Goal: Task Accomplishment & Management: Manage account settings

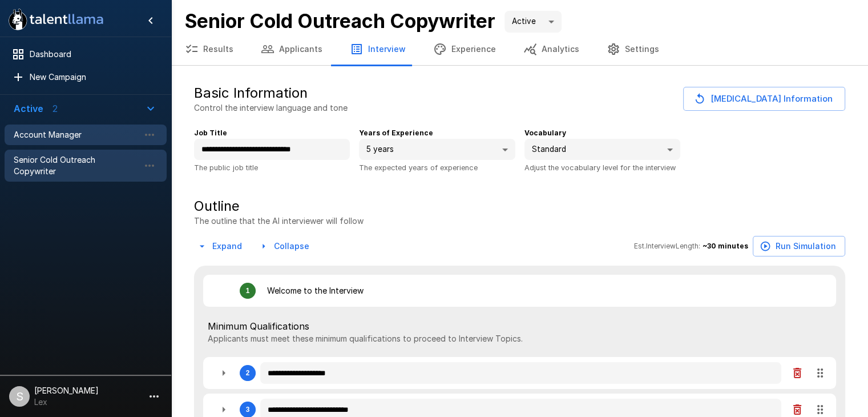
type textarea "*"
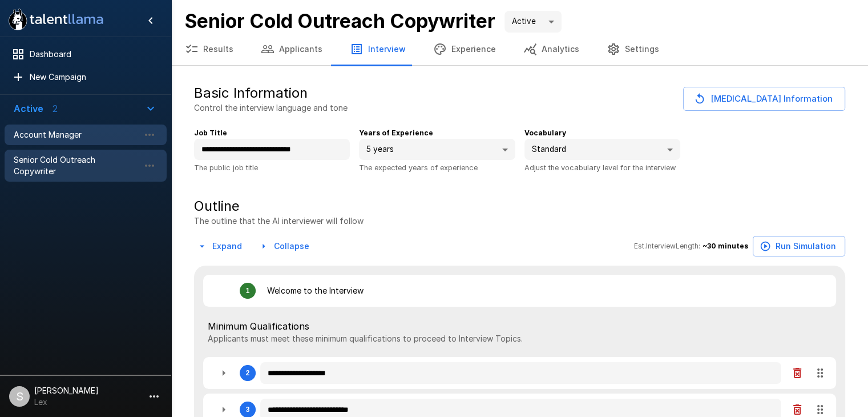
type textarea "*"
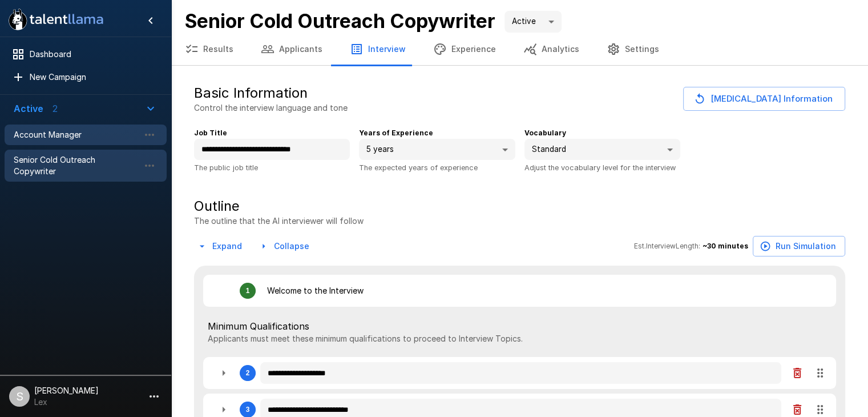
type textarea "*"
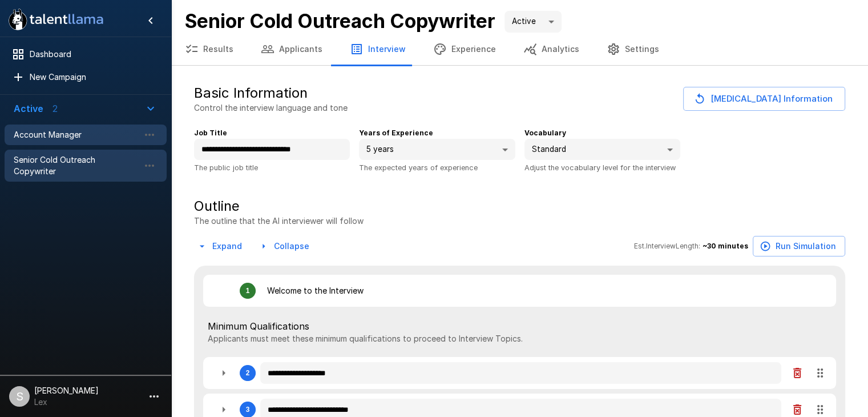
type textarea "*"
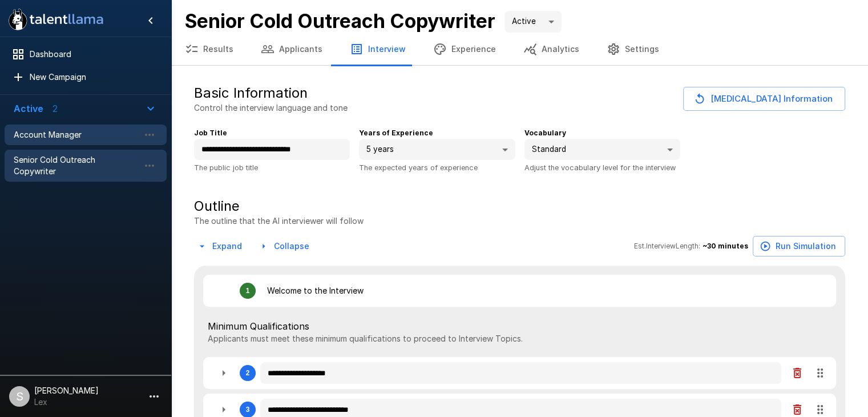
type textarea "*"
click at [87, 136] on span "Account Manager" at bounding box center [77, 134] width 126 height 11
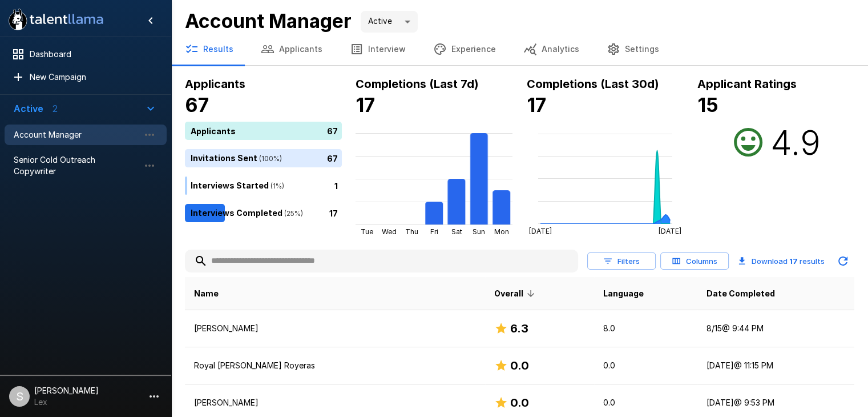
click at [292, 51] on button "Applicants" at bounding box center [291, 49] width 89 height 32
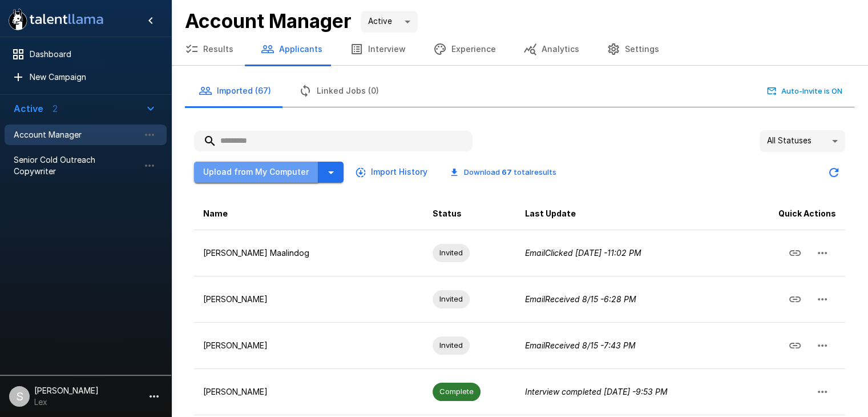
click at [256, 167] on button "Upload from My Computer" at bounding box center [256, 171] width 124 height 21
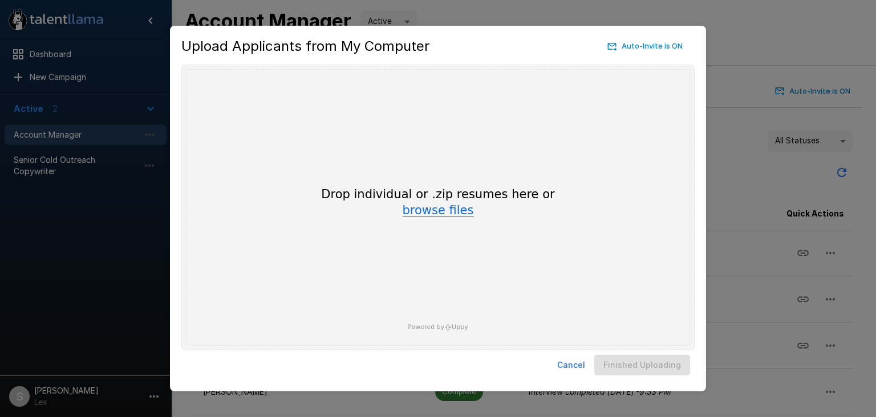
click at [425, 212] on button "browse files" at bounding box center [438, 210] width 71 height 13
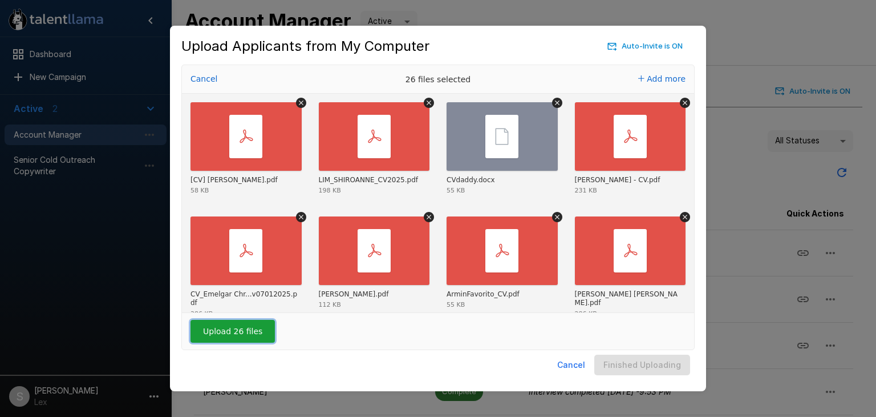
click at [214, 329] on button "Upload 26 files" at bounding box center [233, 331] width 84 height 23
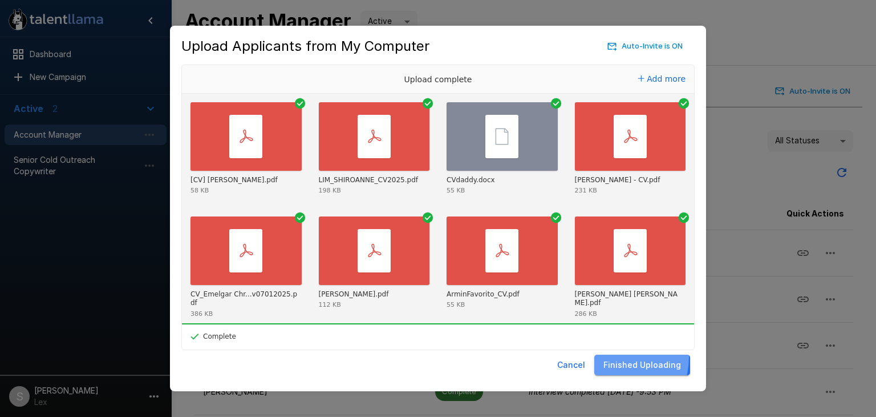
click at [612, 357] on button "Finished Uploading" at bounding box center [643, 364] width 96 height 21
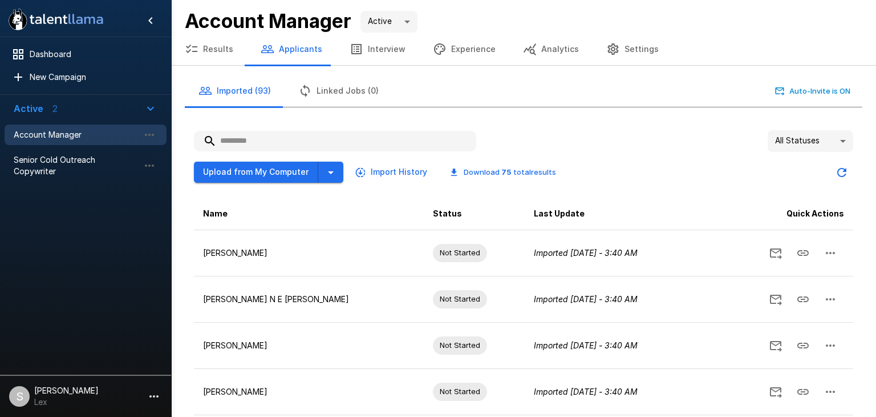
click at [835, 142] on body ".st0{fill:#FFFFFF;} .st1{fill:#76a4ed;} Dashboard New Campaign Active 2 Account…" at bounding box center [438, 208] width 876 height 417
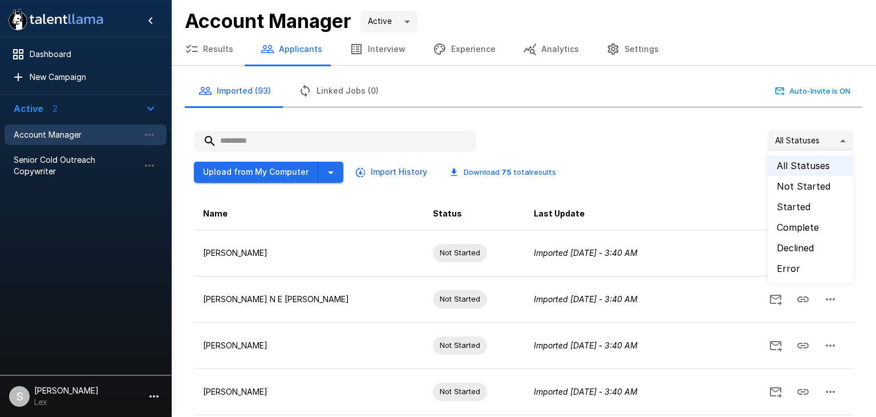
click at [792, 265] on li "Error" at bounding box center [811, 268] width 86 height 21
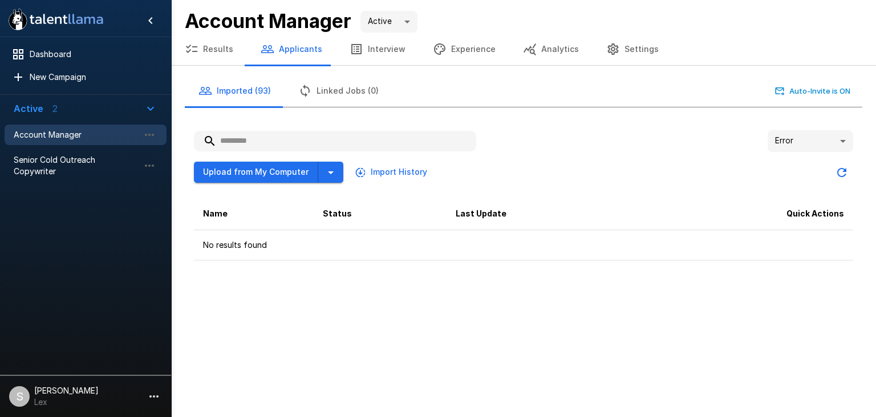
click at [845, 138] on body ".st0{fill:#FFFFFF;} .st1{fill:#76a4ed;} Dashboard New Campaign Active 2 Account…" at bounding box center [438, 208] width 876 height 417
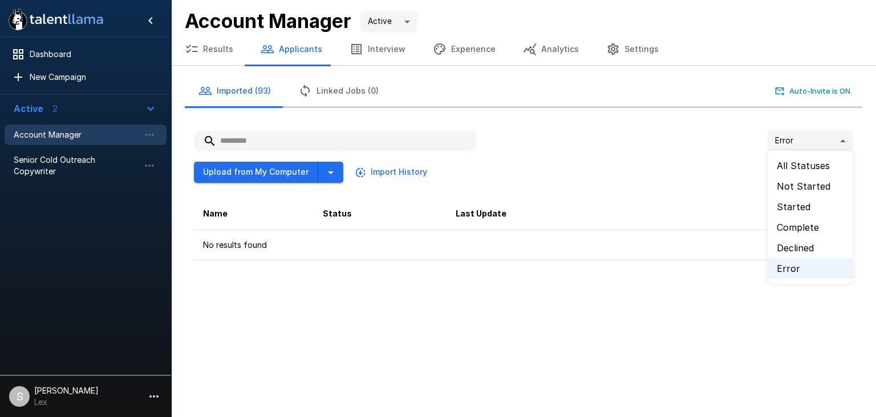
click at [810, 165] on li "All Statuses" at bounding box center [811, 165] width 86 height 21
type input "**"
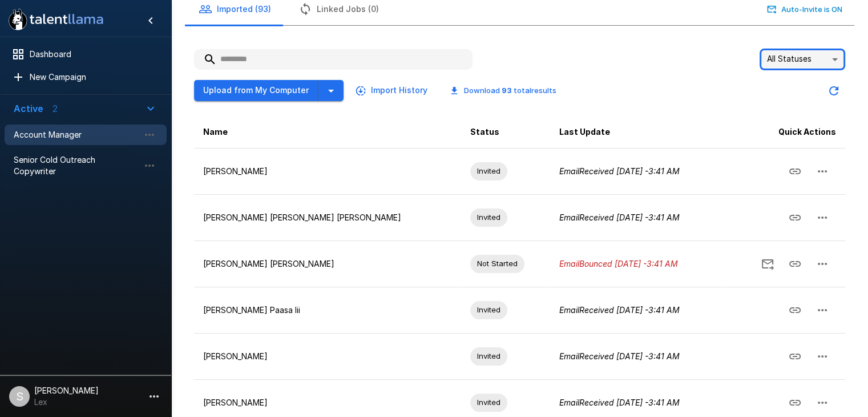
scroll to position [82, 0]
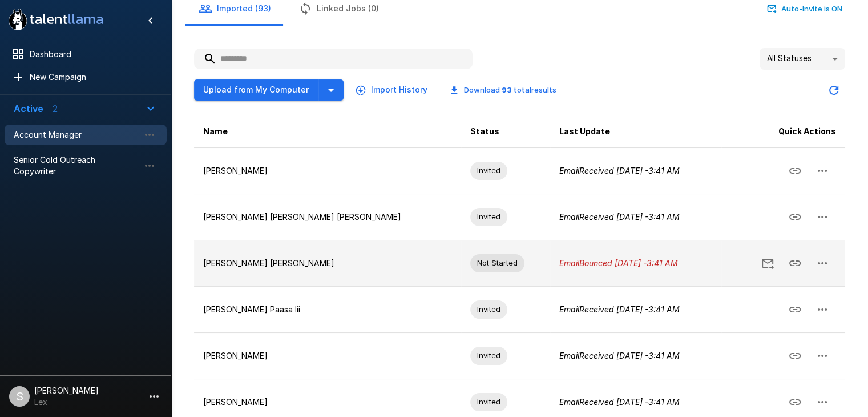
click at [822, 258] on icon "button" at bounding box center [822, 263] width 14 height 14
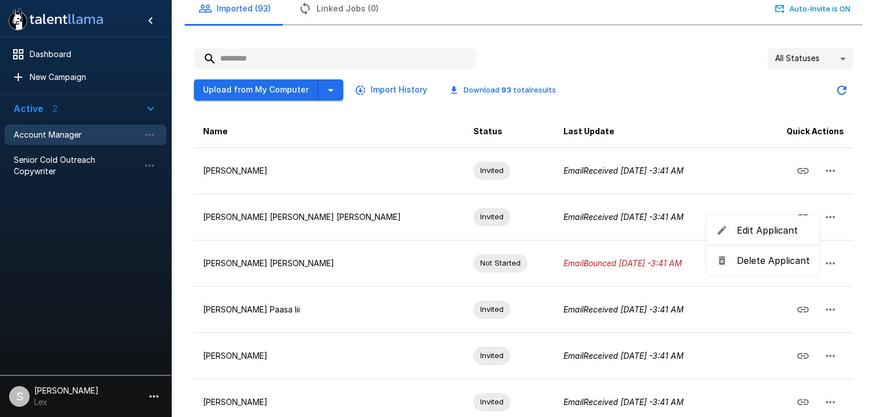
click at [770, 233] on span "Edit Applicant" at bounding box center [773, 230] width 73 height 14
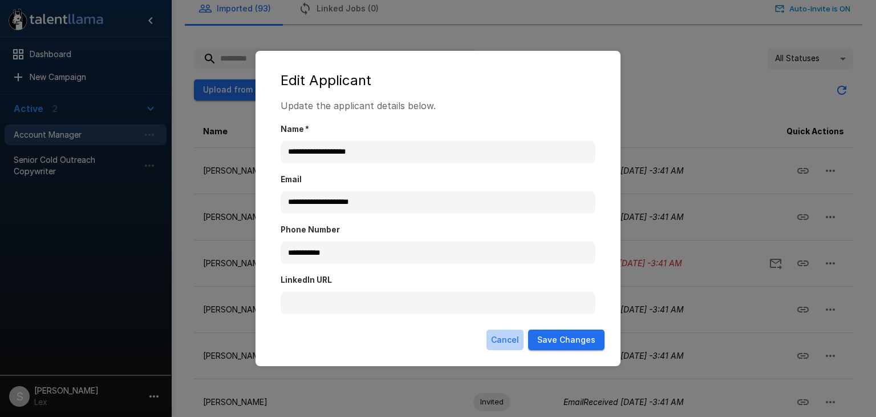
click at [509, 336] on button "Cancel" at bounding box center [505, 339] width 37 height 21
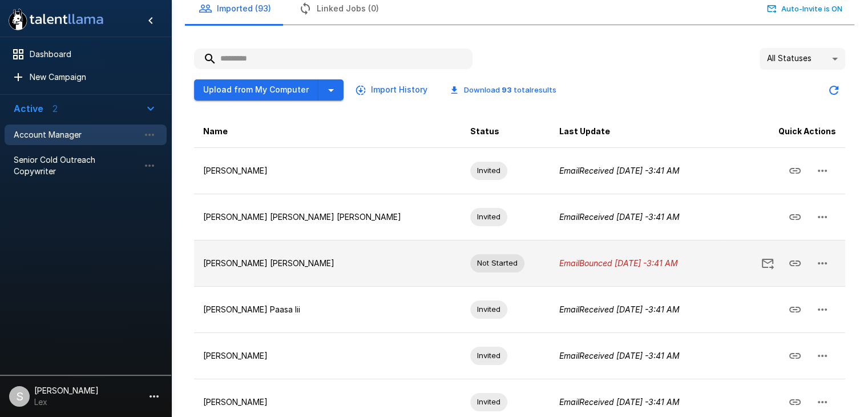
click at [823, 261] on icon "button" at bounding box center [822, 263] width 14 height 14
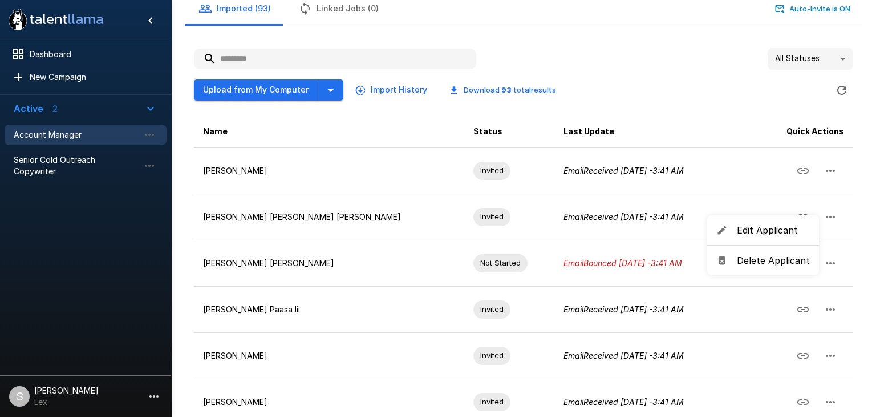
click at [760, 232] on span "Edit Applicant" at bounding box center [773, 230] width 73 height 14
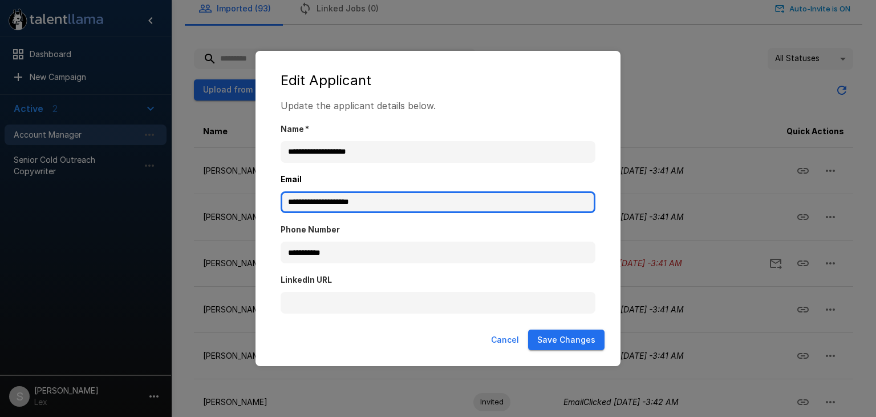
click at [304, 201] on input "**********" at bounding box center [438, 202] width 315 height 22
click at [298, 199] on input "**********" at bounding box center [438, 202] width 315 height 22
type input "**********"
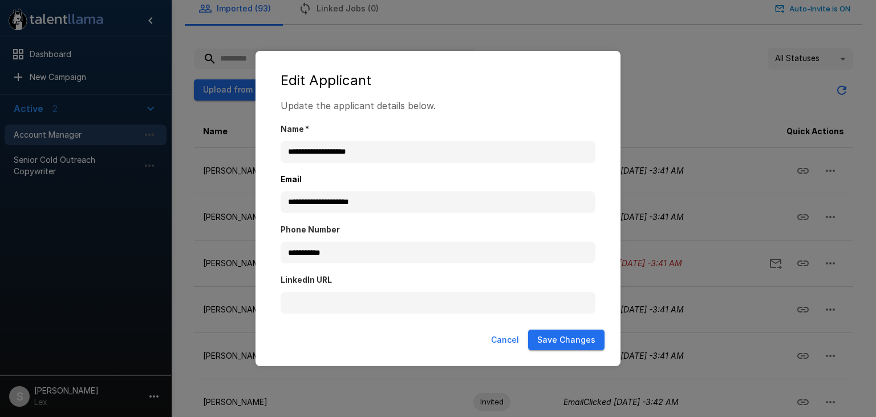
click at [551, 343] on button "Save Changes" at bounding box center [566, 339] width 76 height 21
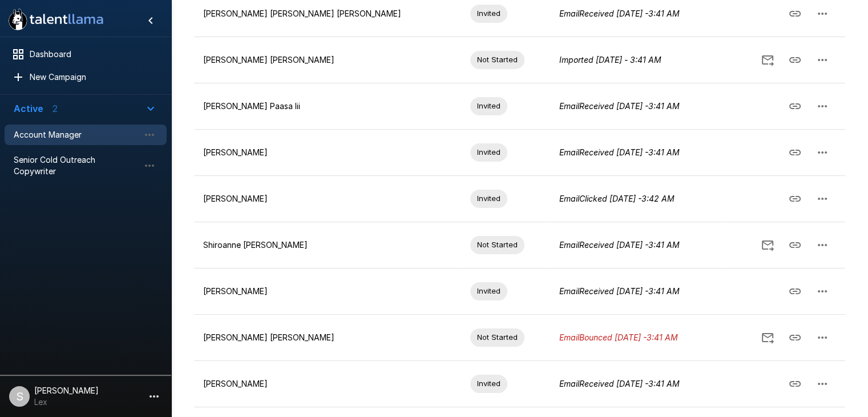
scroll to position [321, 0]
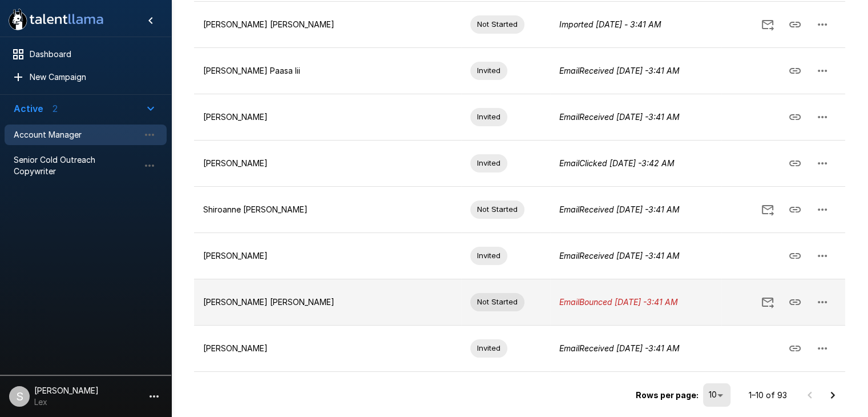
click at [824, 297] on icon "button" at bounding box center [822, 302] width 14 height 14
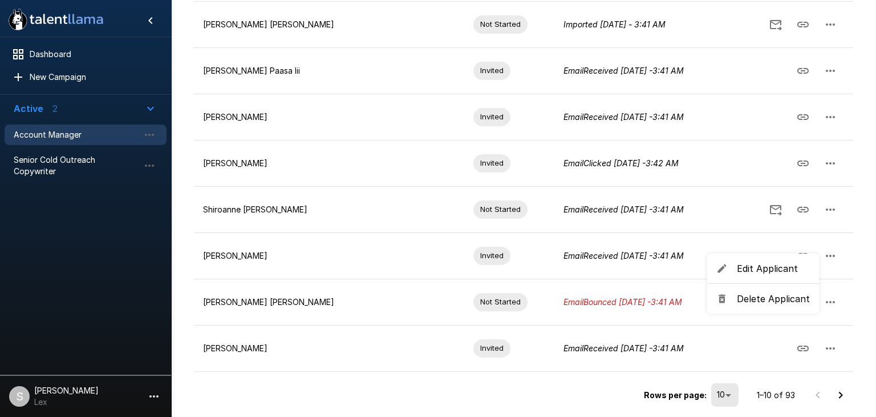
click at [778, 272] on span "Edit Applicant" at bounding box center [773, 268] width 73 height 14
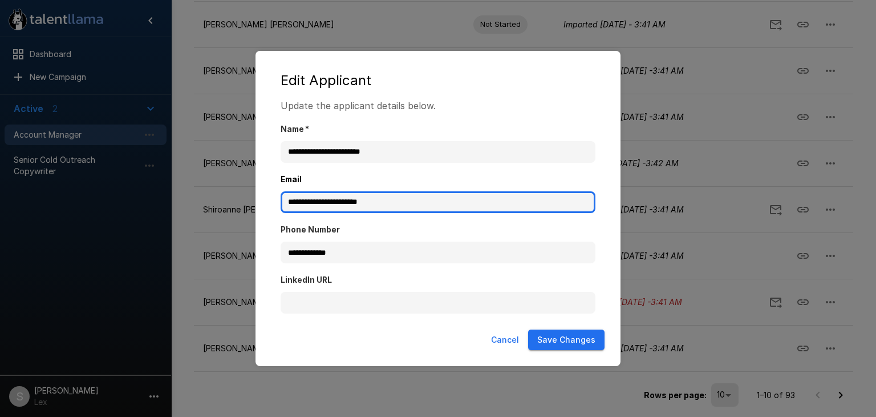
drag, startPoint x: 411, startPoint y: 201, endPoint x: 260, endPoint y: 201, distance: 151.2
click at [260, 201] on div "**********" at bounding box center [438, 209] width 365 height 316
paste input "*"
type input "**********"
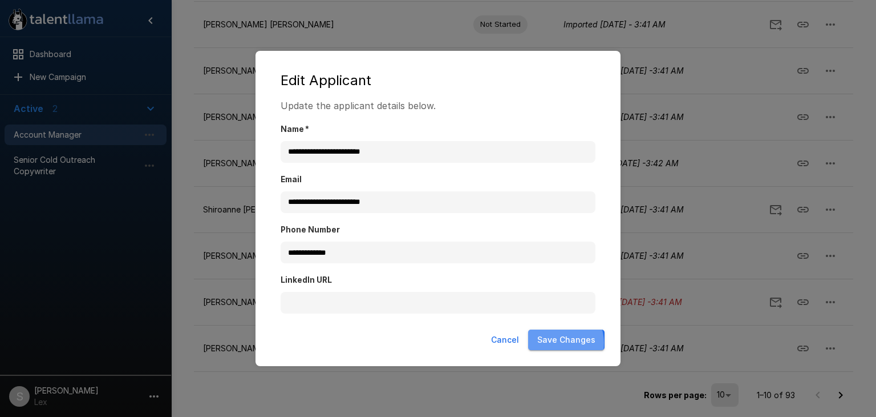
click at [561, 341] on button "Save Changes" at bounding box center [566, 339] width 76 height 21
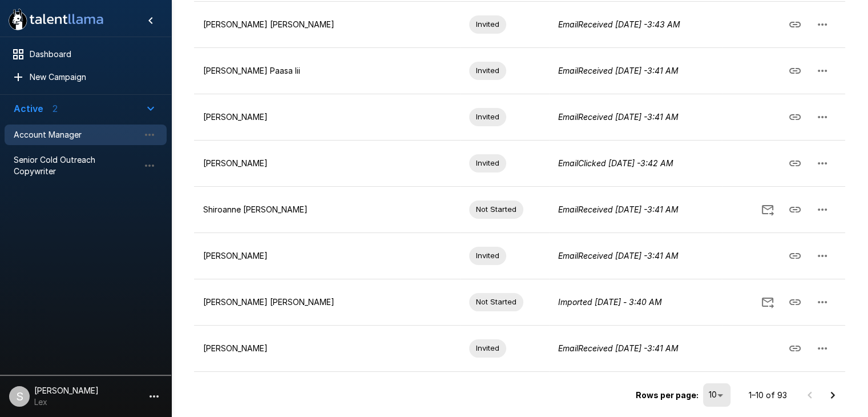
click at [834, 390] on icon "Go to next page" at bounding box center [833, 395] width 14 height 14
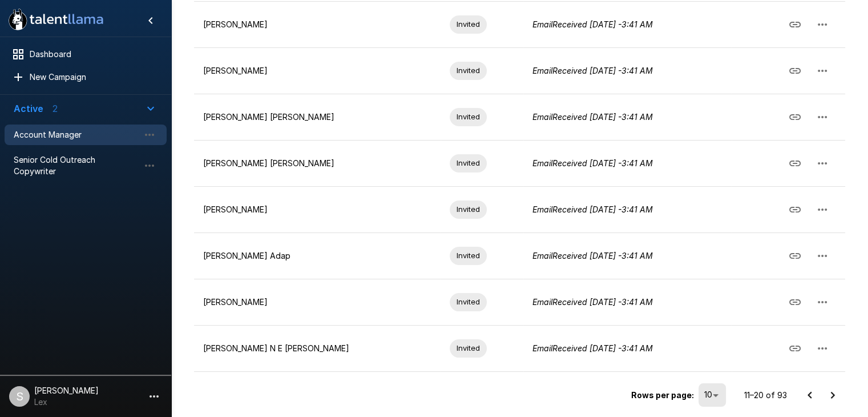
click at [836, 389] on icon "Go to next page" at bounding box center [833, 395] width 14 height 14
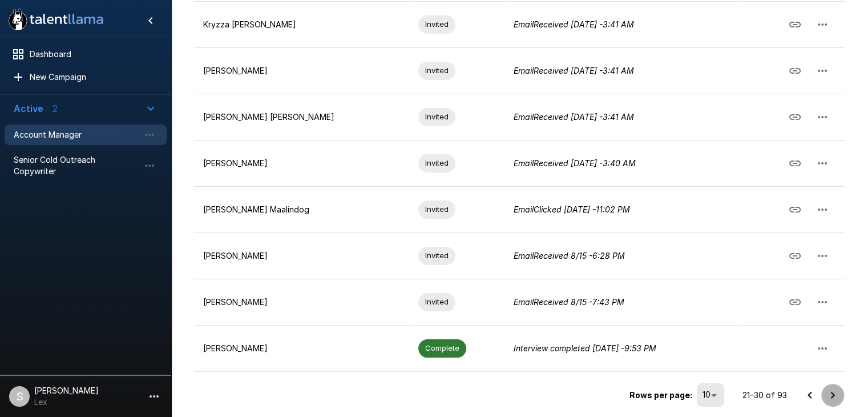
click at [835, 391] on icon "Go to next page" at bounding box center [833, 395] width 14 height 14
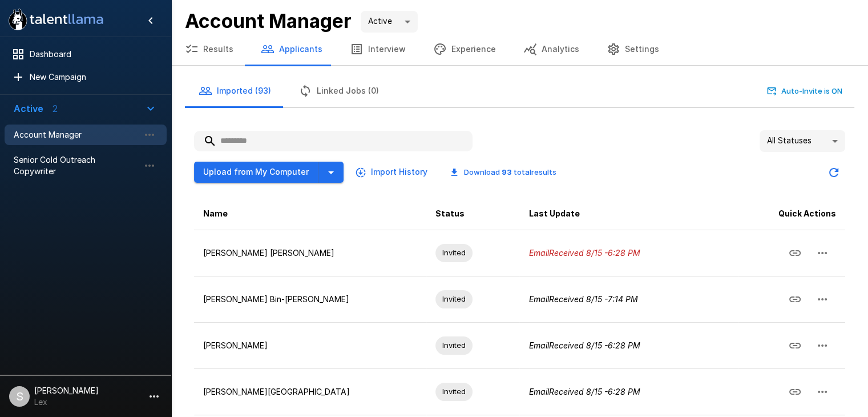
click at [834, 140] on body ".st0{fill:#FFFFFF;} .st1{fill:#76a4ed;} Dashboard New Campaign Active 2 Account…" at bounding box center [434, 208] width 868 height 417
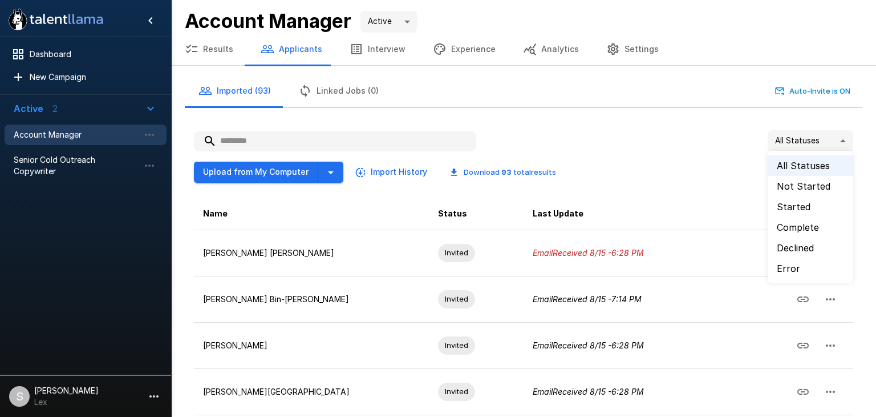
click at [694, 126] on div at bounding box center [438, 208] width 876 height 417
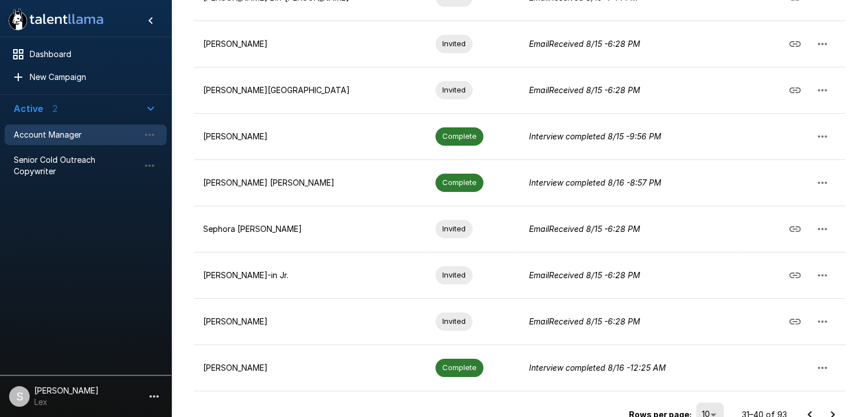
scroll to position [321, 0]
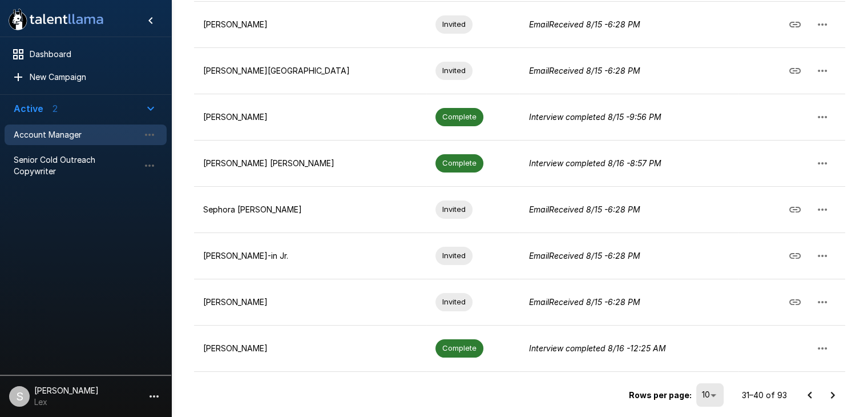
click at [826, 389] on icon "Go to next page" at bounding box center [833, 395] width 14 height 14
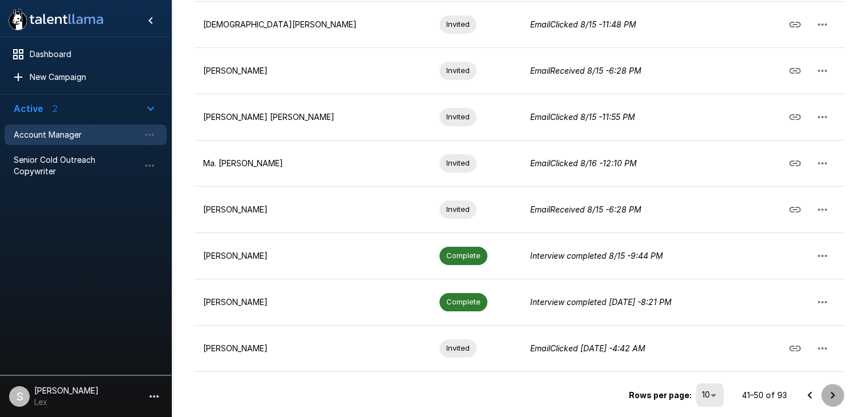
click at [829, 393] on icon "Go to next page" at bounding box center [833, 395] width 14 height 14
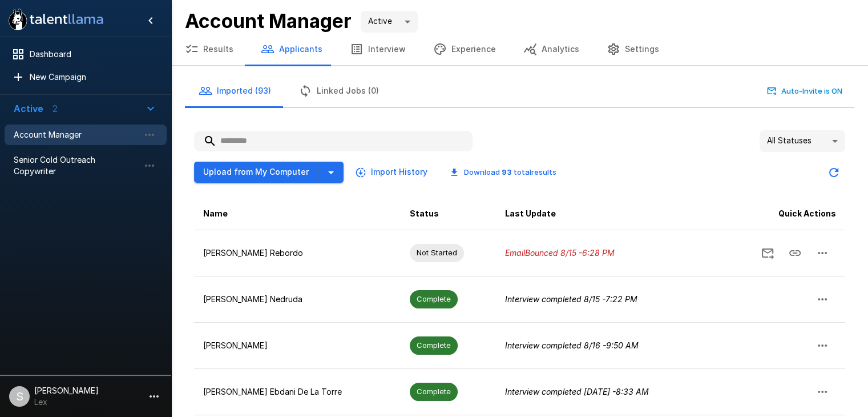
scroll to position [2, 0]
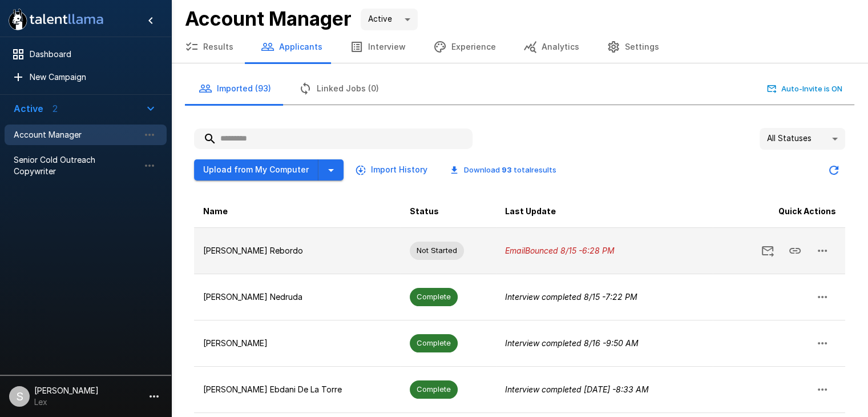
click at [821, 248] on icon "button" at bounding box center [822, 251] width 14 height 14
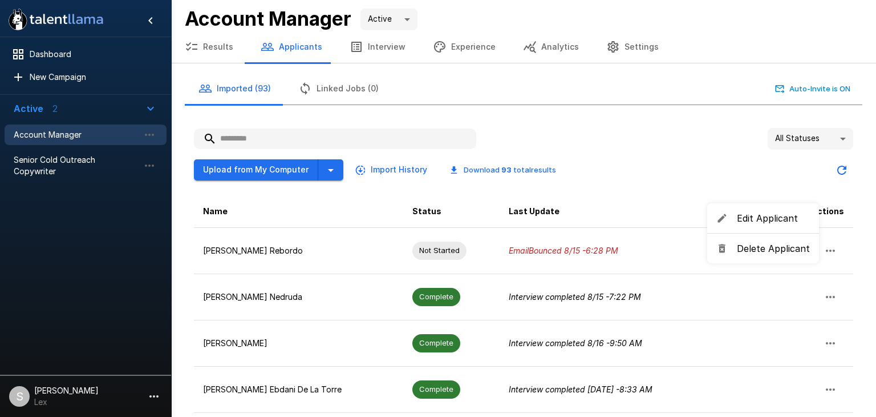
click at [766, 217] on span "Edit Applicant" at bounding box center [773, 218] width 73 height 14
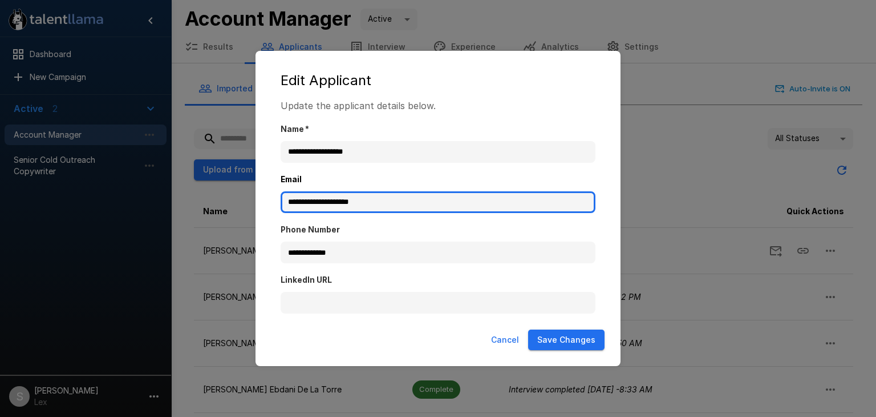
drag, startPoint x: 397, startPoint y: 204, endPoint x: 242, endPoint y: 210, distance: 155.3
click at [242, 210] on div "**********" at bounding box center [438, 208] width 876 height 417
paste input "text"
type input "**********"
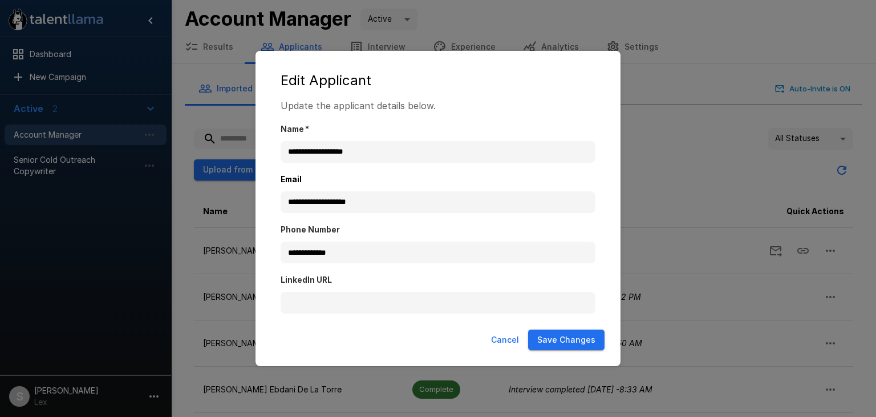
click at [580, 334] on button "Save Changes" at bounding box center [566, 339] width 76 height 21
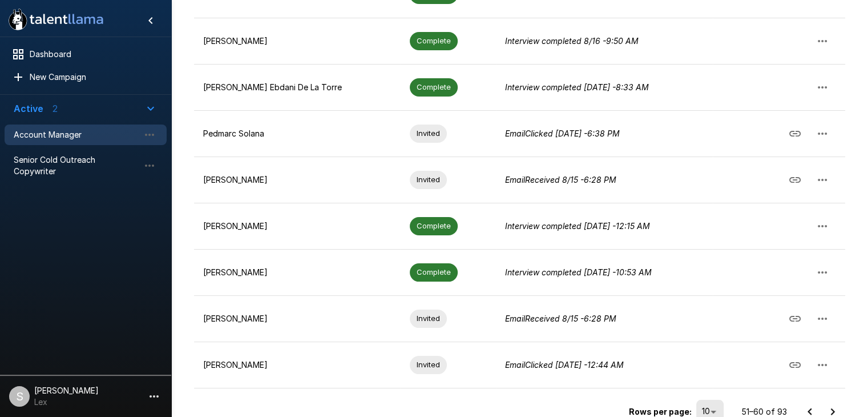
scroll to position [321, 0]
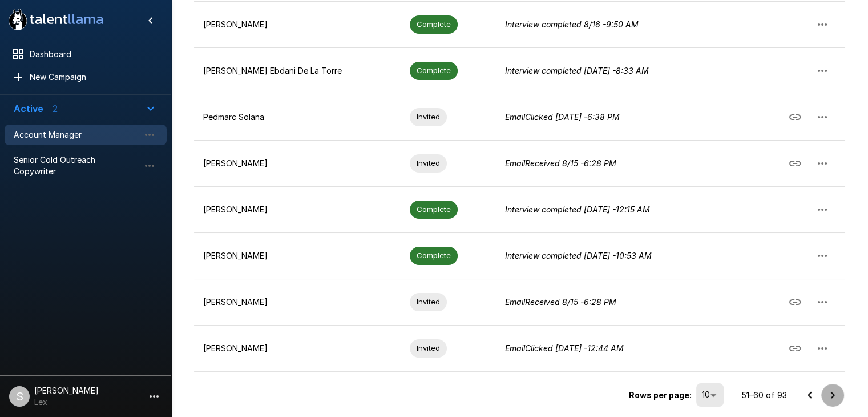
click at [835, 393] on icon "Go to next page" at bounding box center [833, 395] width 14 height 14
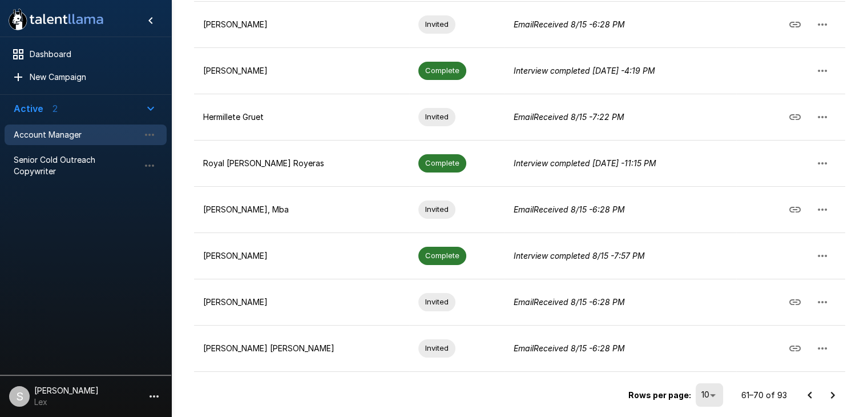
click at [835, 392] on icon "Go to next page" at bounding box center [833, 395] width 14 height 14
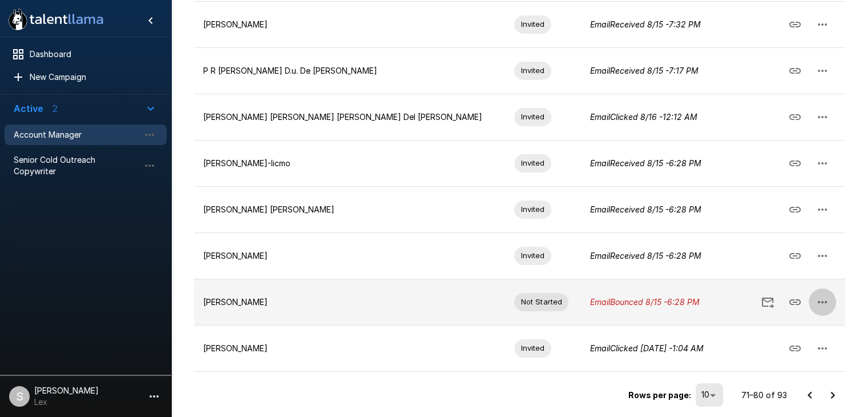
click at [822, 301] on icon "button" at bounding box center [822, 302] width 14 height 14
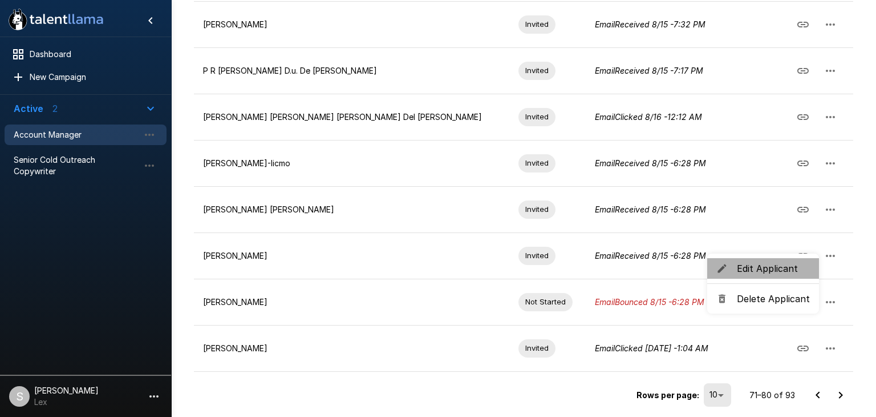
click at [786, 265] on span "Edit Applicant" at bounding box center [773, 268] width 73 height 14
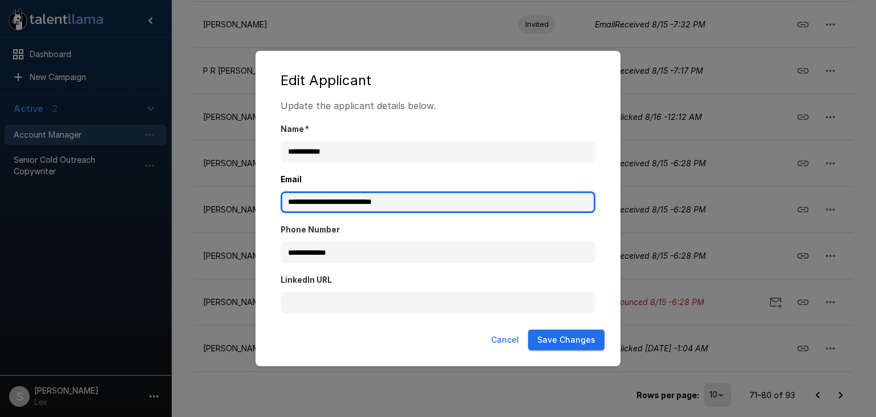
drag, startPoint x: 437, startPoint y: 206, endPoint x: 243, endPoint y: 199, distance: 194.7
click at [243, 199] on div "**********" at bounding box center [438, 208] width 876 height 417
paste input "text"
type input "**********"
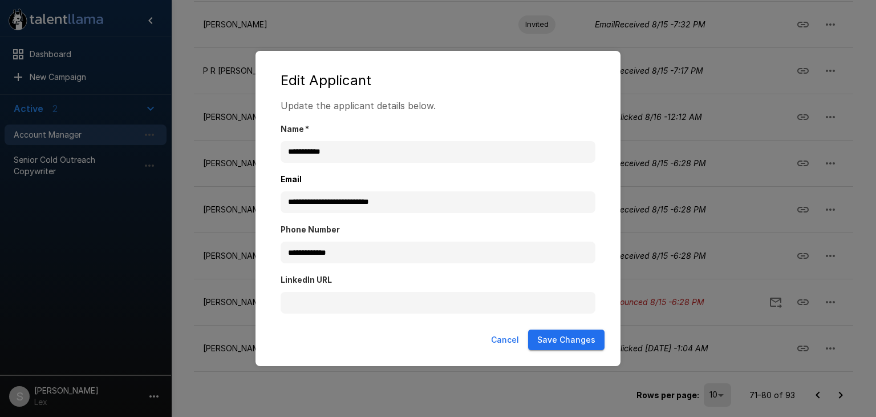
click at [580, 340] on button "Save Changes" at bounding box center [566, 339] width 76 height 21
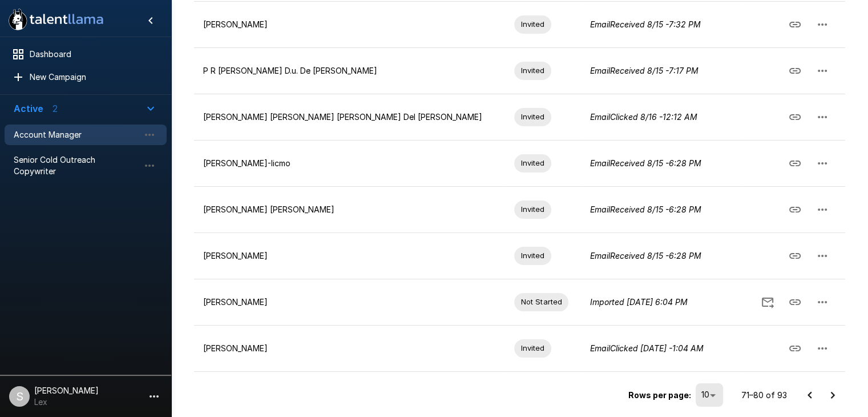
click at [830, 389] on icon "Go to next page" at bounding box center [833, 395] width 14 height 14
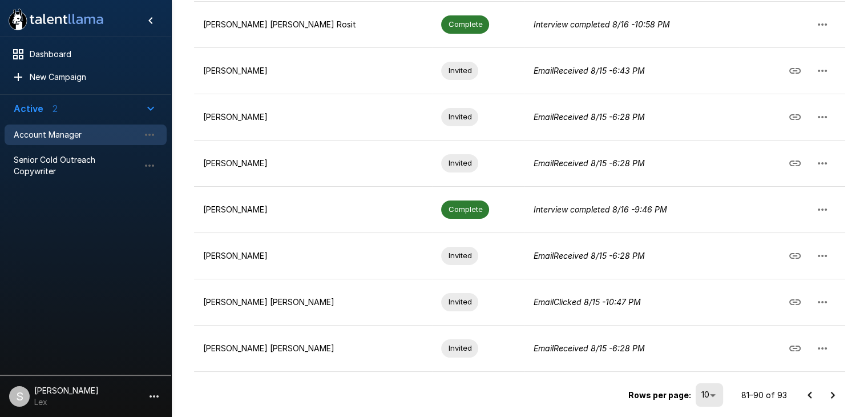
click at [831, 391] on icon "Go to next page" at bounding box center [833, 395] width 14 height 14
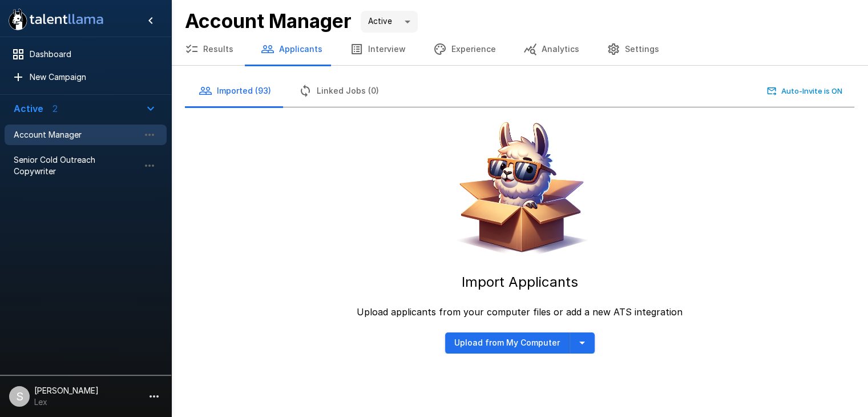
scroll to position [0, 0]
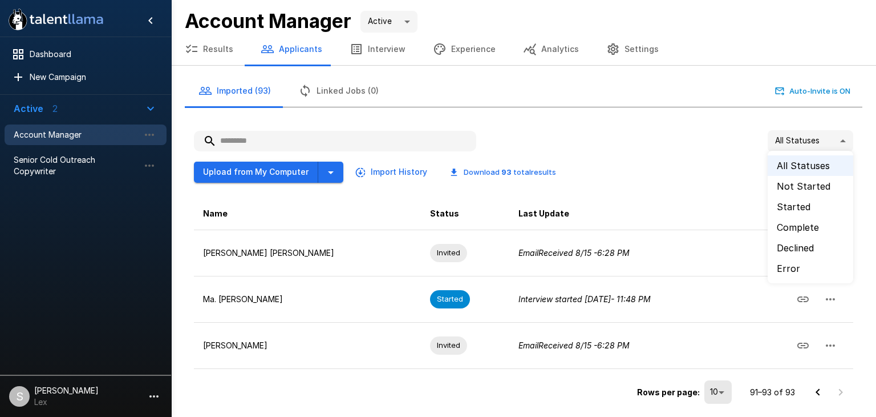
click at [845, 140] on body ".st0{fill:#FFFFFF;} .st1{fill:#76a4ed;} Dashboard New Campaign Active 2 Account…" at bounding box center [438, 208] width 876 height 417
click at [819, 161] on li "All Statuses" at bounding box center [811, 165] width 86 height 21
click at [226, 47] on button "Results" at bounding box center [209, 49] width 76 height 32
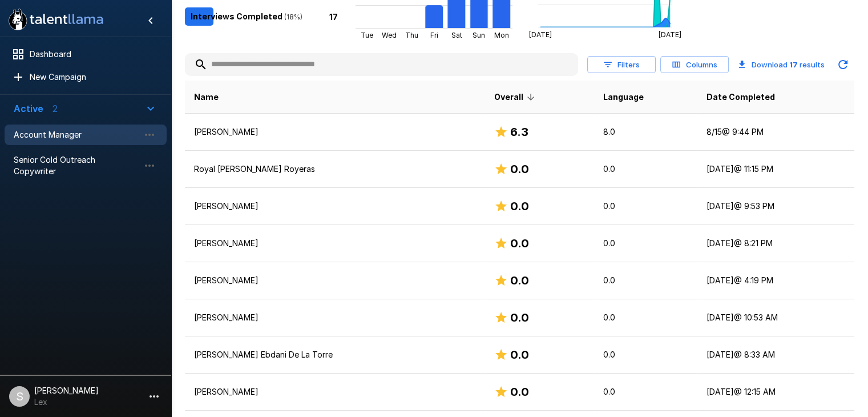
scroll to position [194, 0]
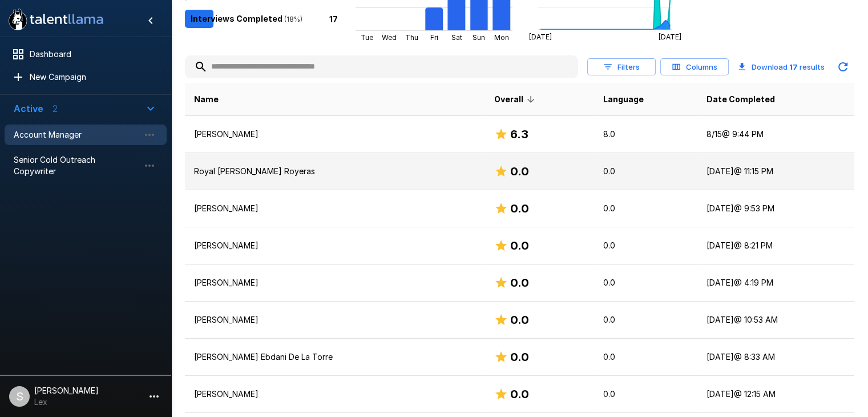
click at [201, 169] on p "Royal [PERSON_NAME] Royeras" at bounding box center [335, 170] width 282 height 11
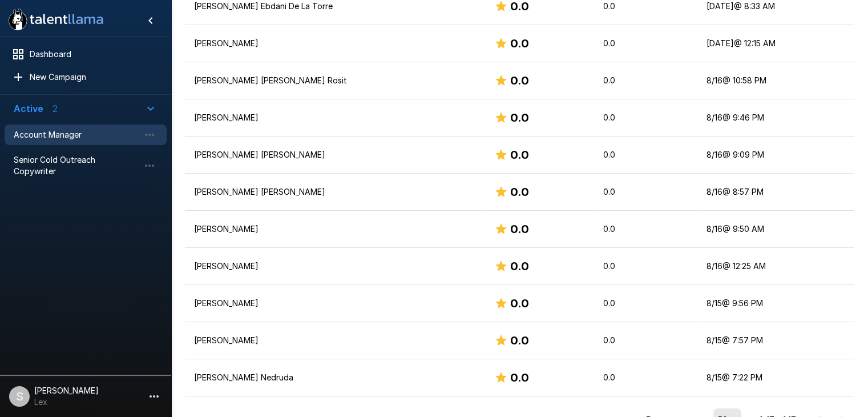
scroll to position [560, 0]
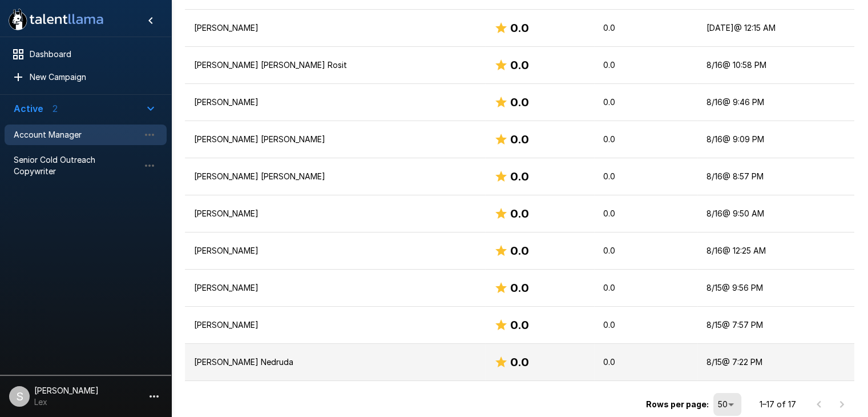
click at [281, 359] on p "[PERSON_NAME] Nedruda" at bounding box center [335, 361] width 282 height 11
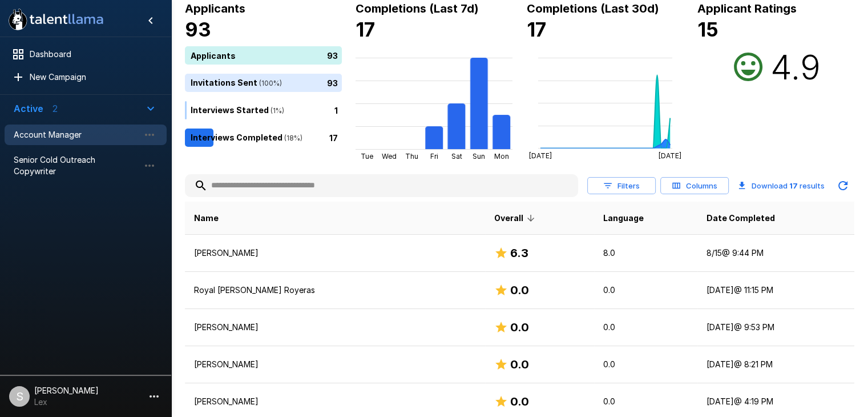
scroll to position [74, 0]
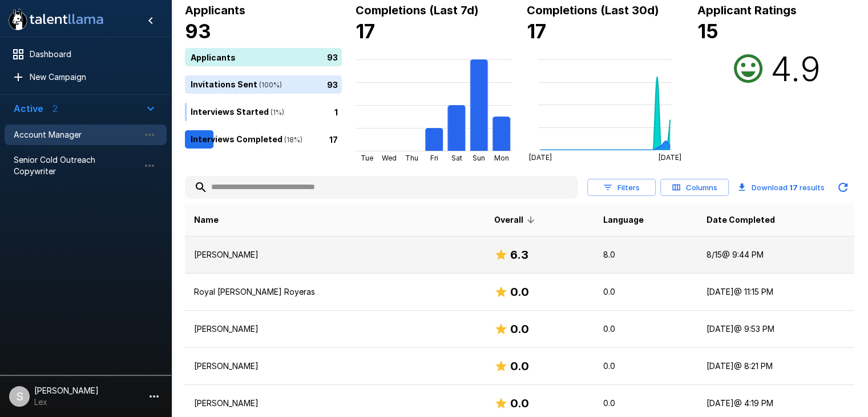
click at [227, 257] on p "[PERSON_NAME]" at bounding box center [335, 254] width 282 height 11
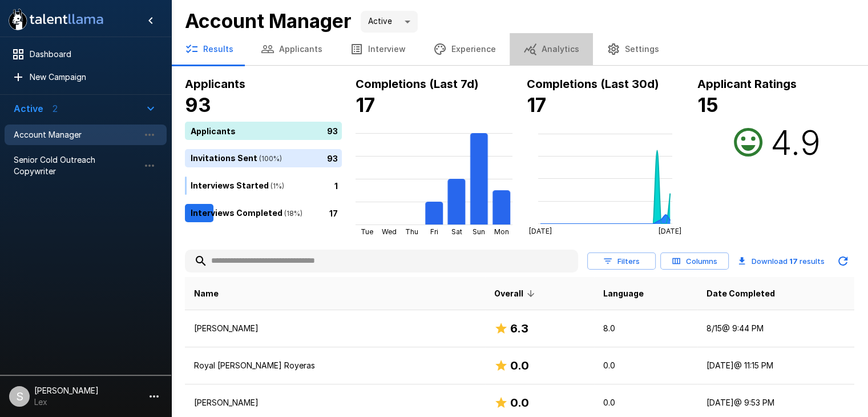
click at [550, 49] on button "Analytics" at bounding box center [551, 49] width 83 height 32
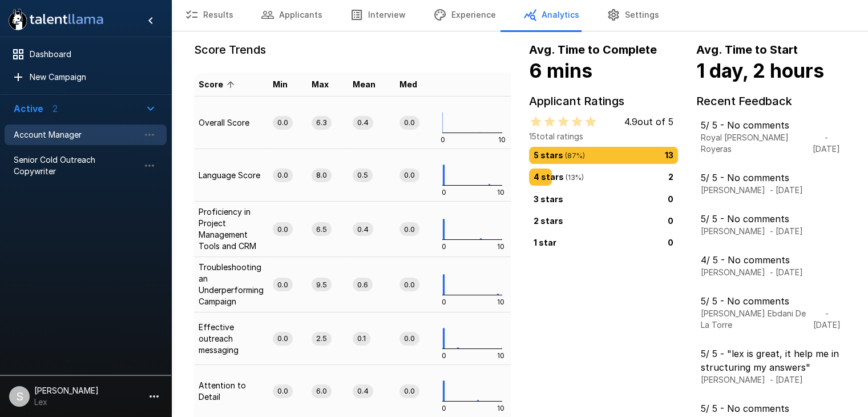
scroll to position [26, 0]
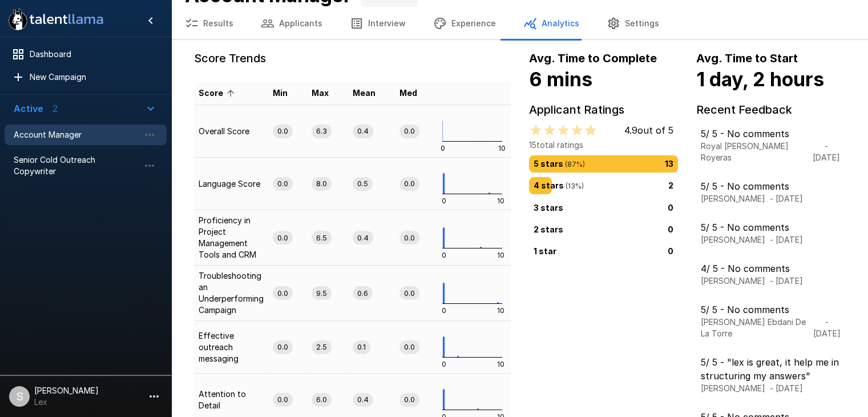
click at [223, 19] on button "Results" at bounding box center [209, 23] width 76 height 32
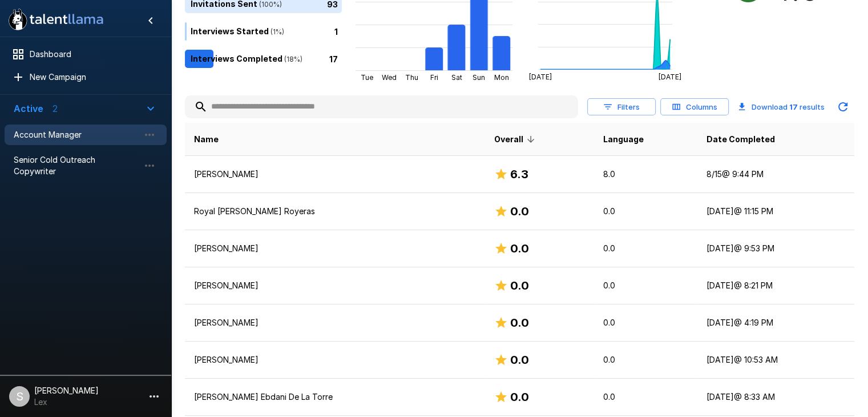
scroll to position [169, 0]
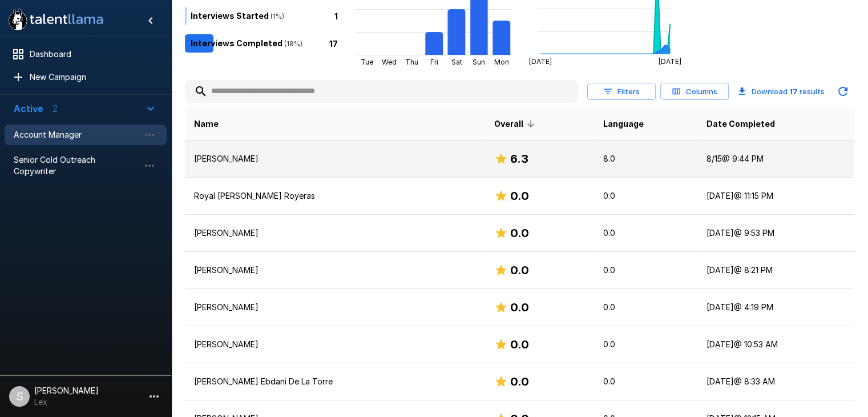
click at [257, 161] on p "[PERSON_NAME]" at bounding box center [335, 158] width 282 height 11
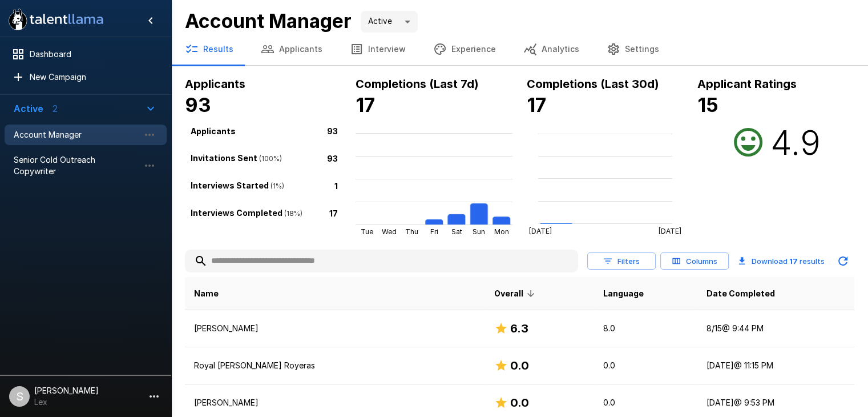
scroll to position [169, 0]
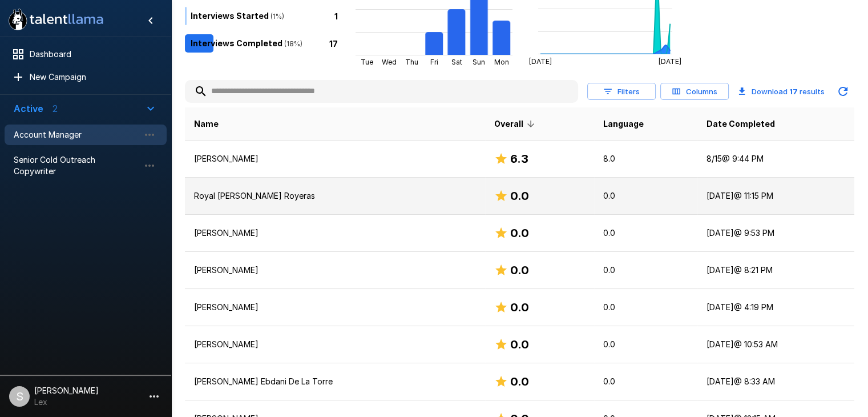
click at [256, 199] on p "Royal [PERSON_NAME] Royeras" at bounding box center [335, 195] width 282 height 11
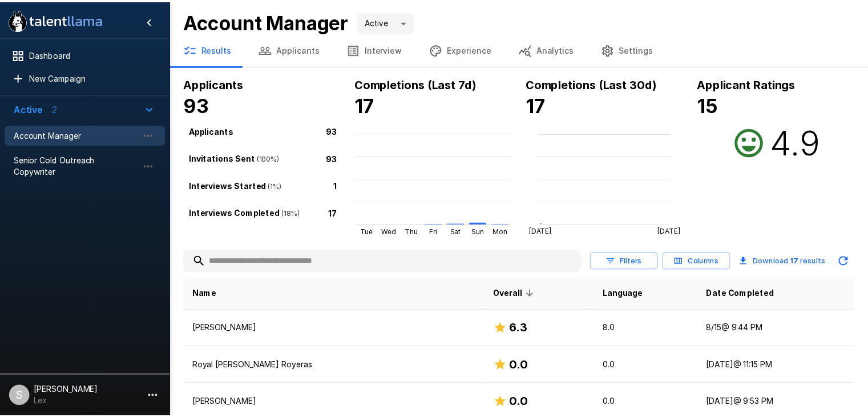
scroll to position [169, 0]
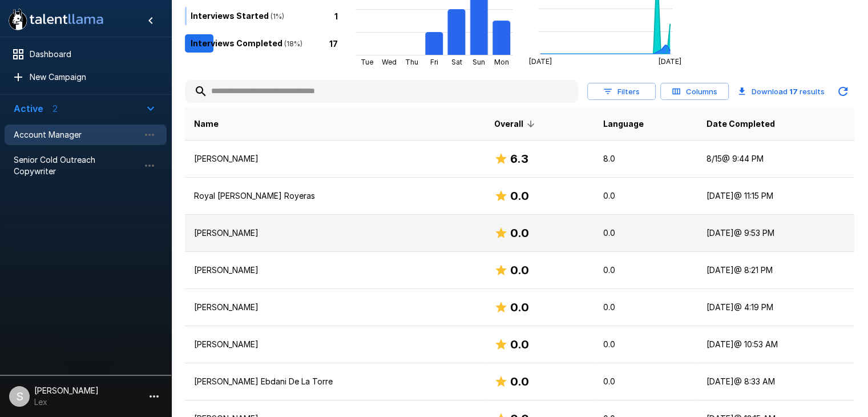
click at [221, 228] on p "[PERSON_NAME]" at bounding box center [335, 232] width 282 height 11
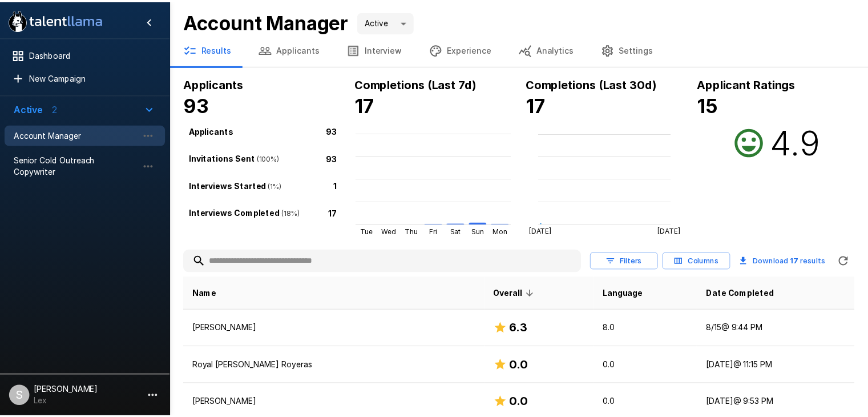
scroll to position [169, 0]
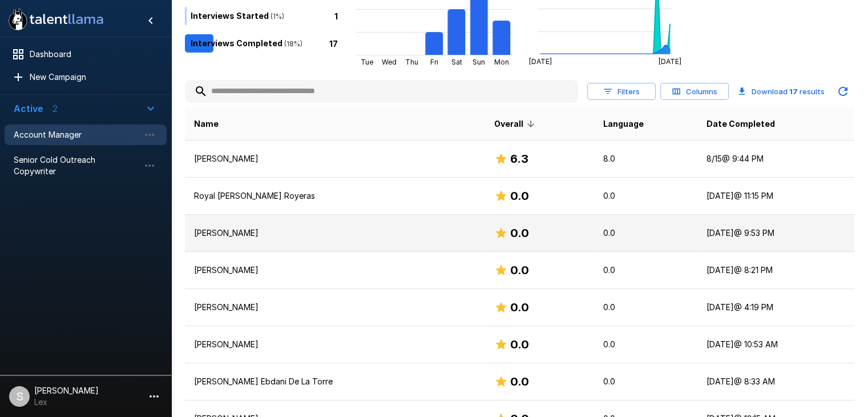
click at [232, 236] on p "[PERSON_NAME]" at bounding box center [335, 232] width 282 height 11
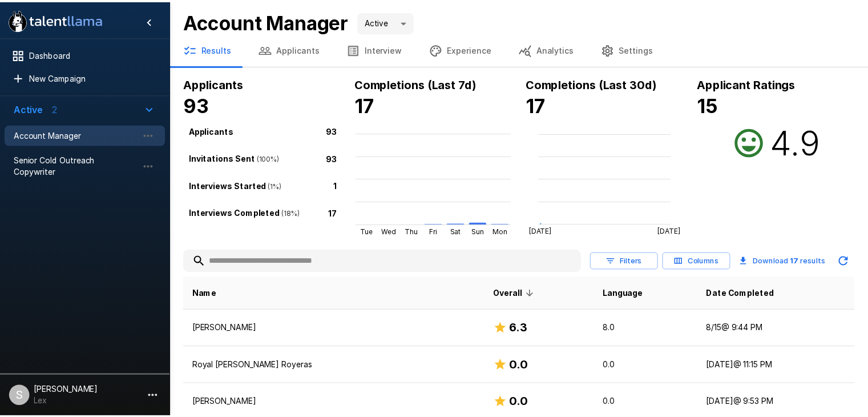
scroll to position [169, 0]
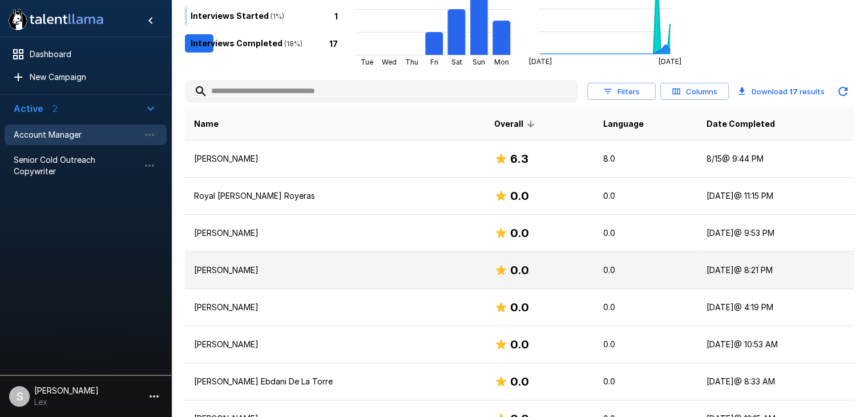
click at [228, 269] on p "[PERSON_NAME]" at bounding box center [335, 269] width 282 height 11
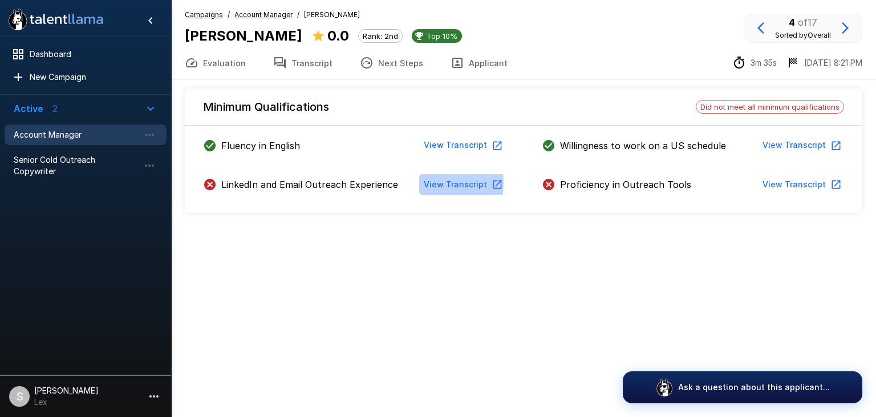
click at [437, 183] on button "View Transcript" at bounding box center [462, 184] width 86 height 21
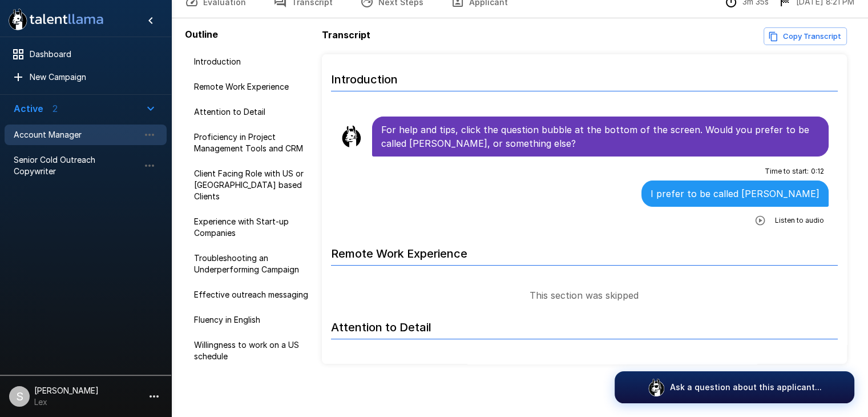
scroll to position [62, 0]
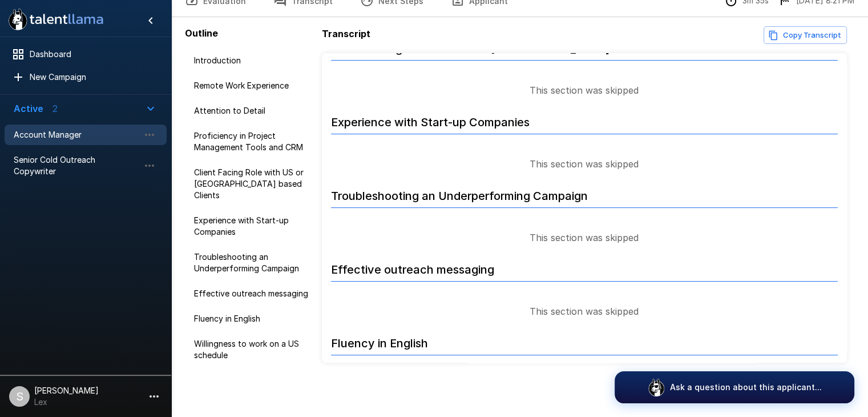
scroll to position [371, 0]
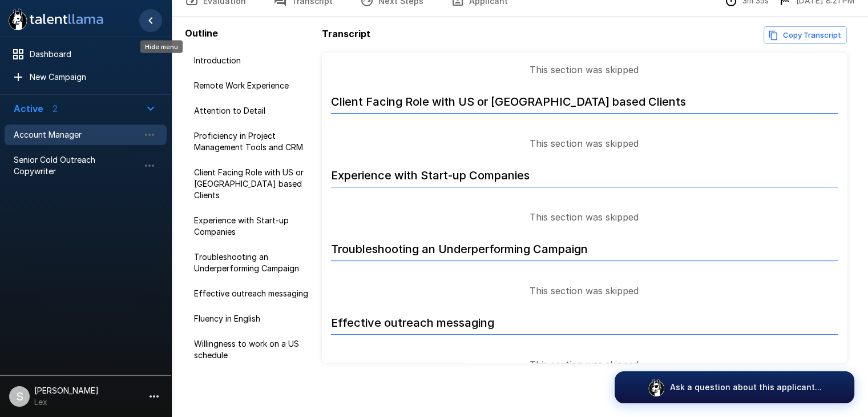
click at [146, 18] on icon "Hide menu" at bounding box center [151, 21] width 14 height 14
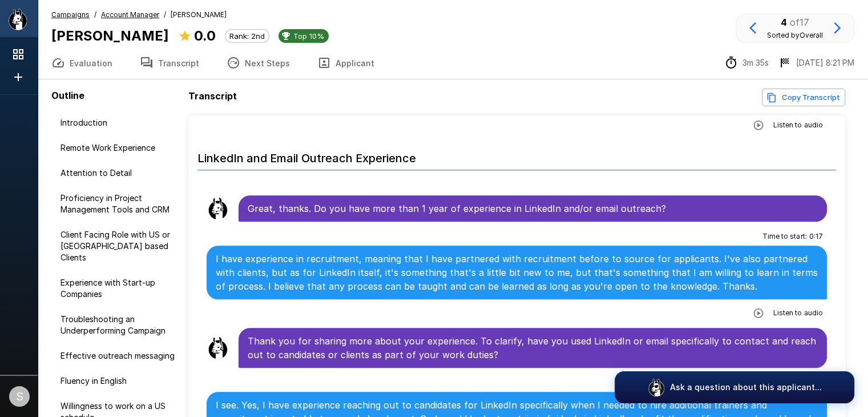
scroll to position [1034, 0]
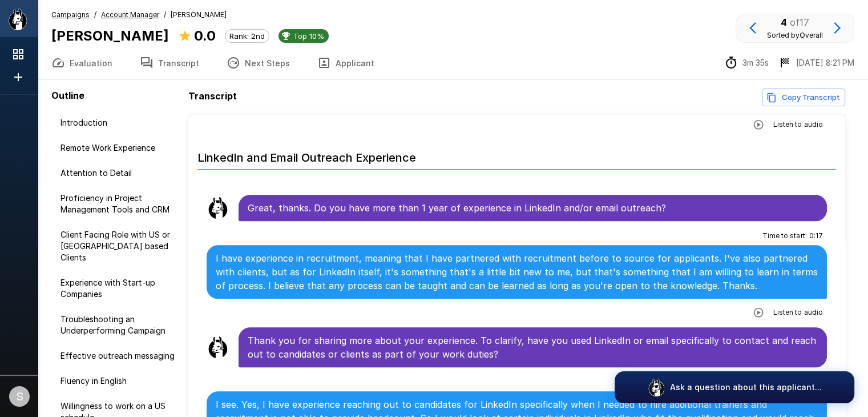
click at [122, 14] on u "Account Manager" at bounding box center [130, 14] width 58 height 9
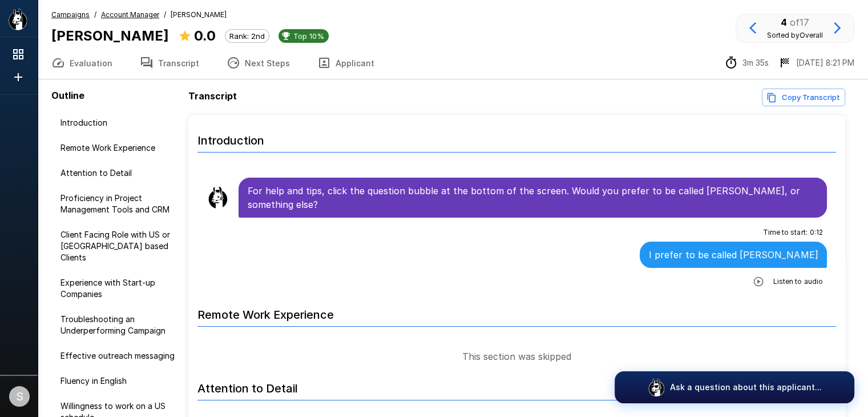
click at [62, 13] on u "Campaigns" at bounding box center [70, 14] width 38 height 9
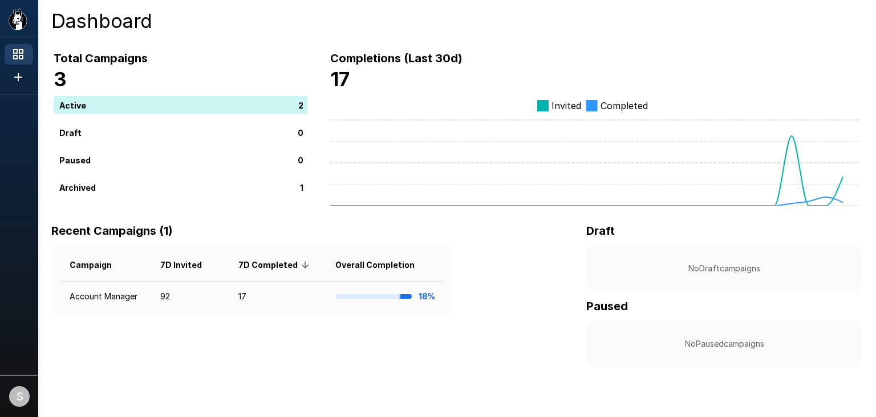
click at [18, 49] on icon at bounding box center [18, 54] width 14 height 14
click at [18, 27] on icon "Show menu" at bounding box center [18, 19] width 18 height 21
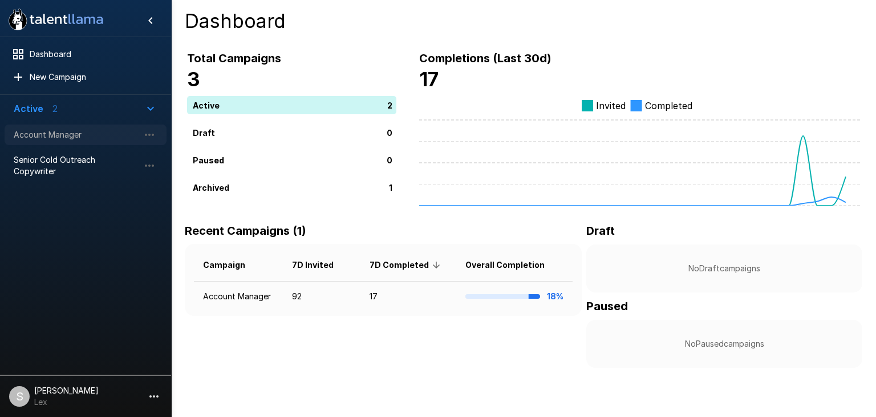
click at [52, 135] on span "Account Manager" at bounding box center [77, 134] width 126 height 11
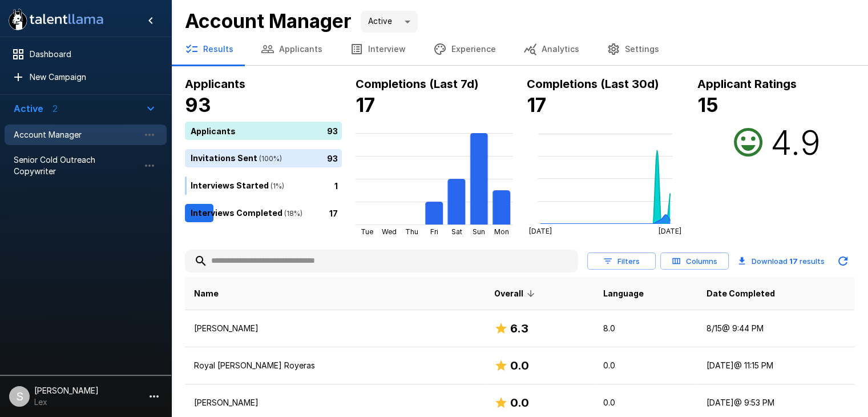
click at [692, 40] on div "Results Applicants Interview Experience Analytics Settings" at bounding box center [519, 49] width 697 height 32
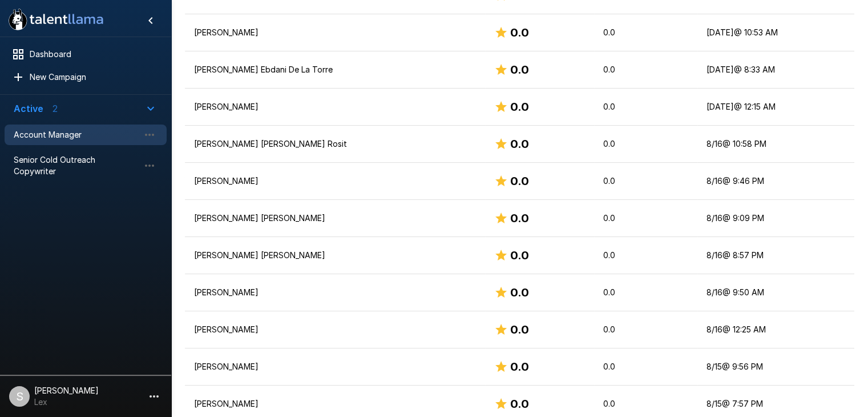
scroll to position [485, 0]
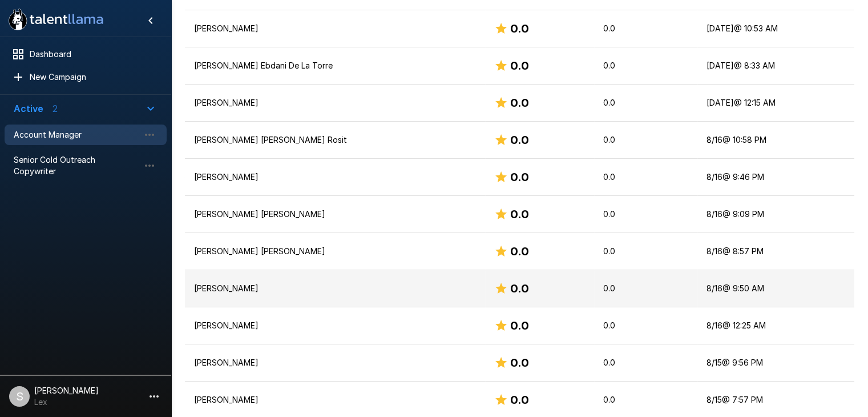
click at [215, 288] on p "[PERSON_NAME]" at bounding box center [335, 287] width 282 height 11
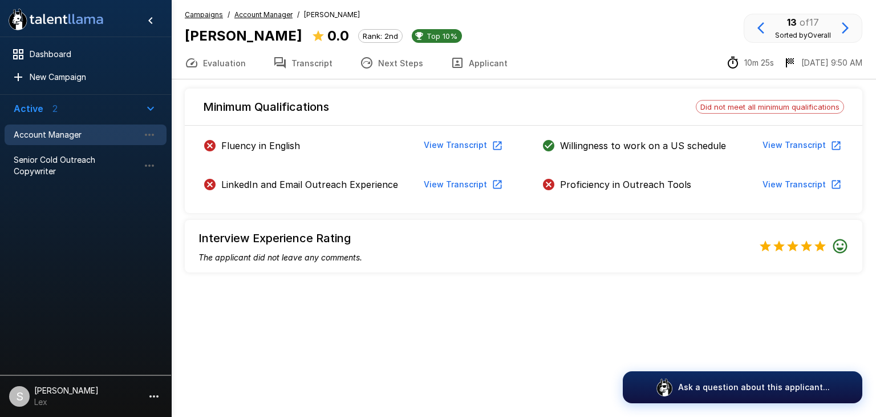
click at [463, 140] on button "View Transcript" at bounding box center [462, 145] width 86 height 21
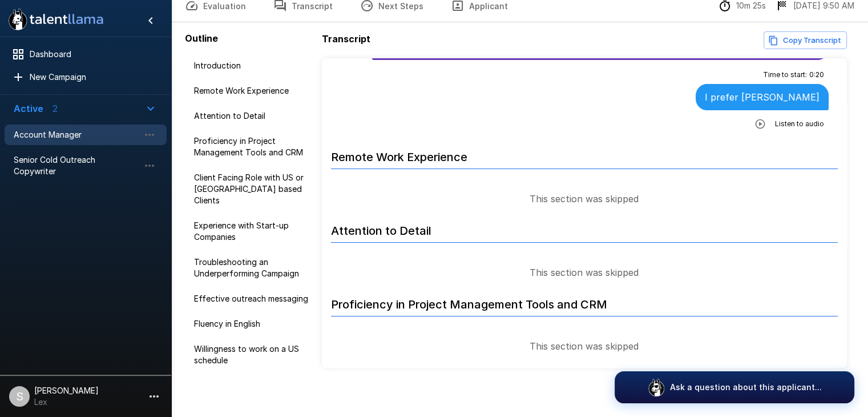
scroll to position [62, 0]
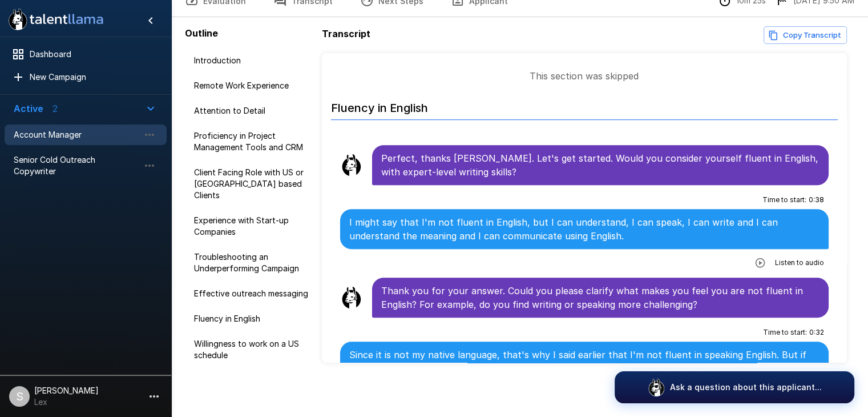
scroll to position [687, 0]
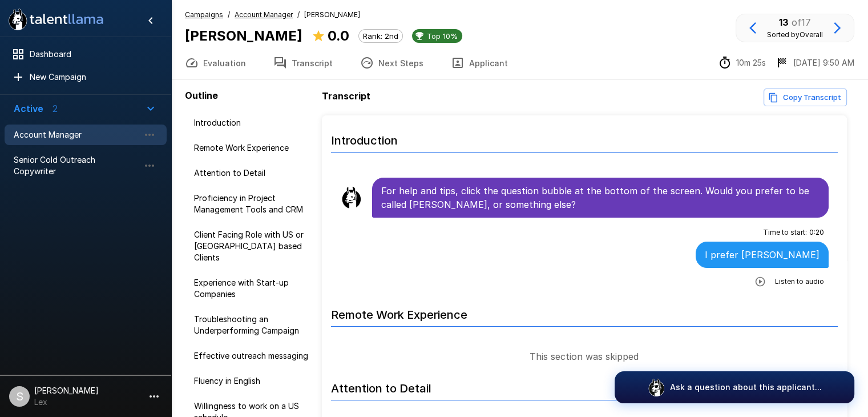
click at [204, 14] on u "Campaigns" at bounding box center [204, 14] width 38 height 9
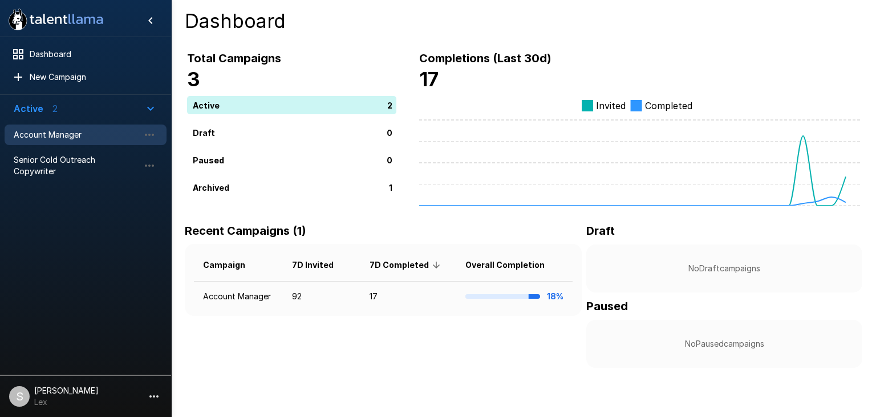
click at [54, 131] on span "Account Manager" at bounding box center [77, 134] width 126 height 11
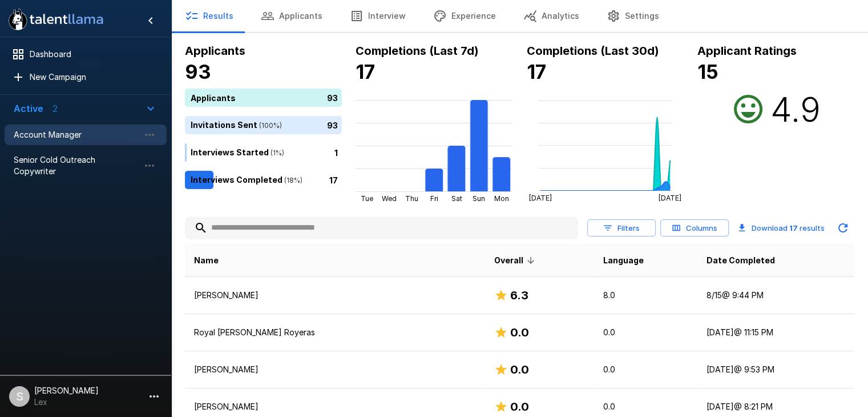
scroll to position [27, 0]
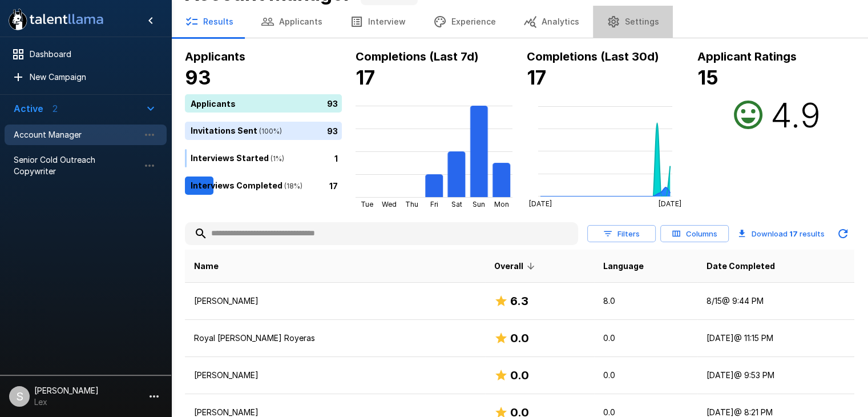
click at [625, 19] on button "Settings" at bounding box center [633, 22] width 80 height 32
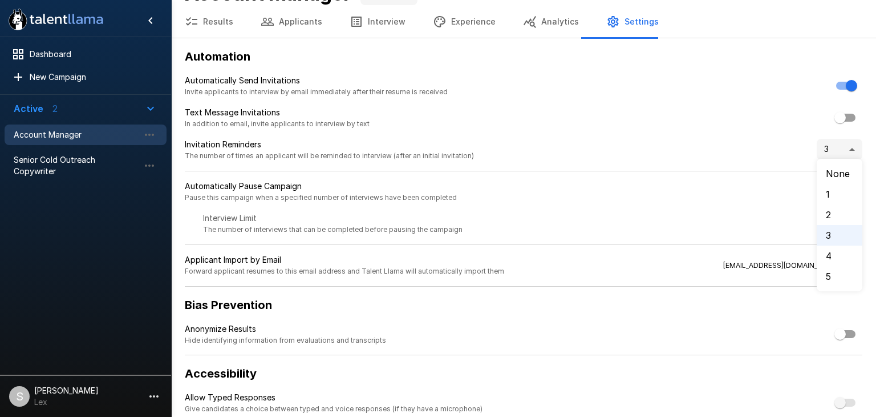
click at [846, 151] on body ".st0{fill:#FFFFFF;} .st1{fill:#76a4ed;} Dashboard New Campaign Active 2 Account…" at bounding box center [442, 181] width 885 height 417
click at [712, 19] on div at bounding box center [438, 208] width 876 height 417
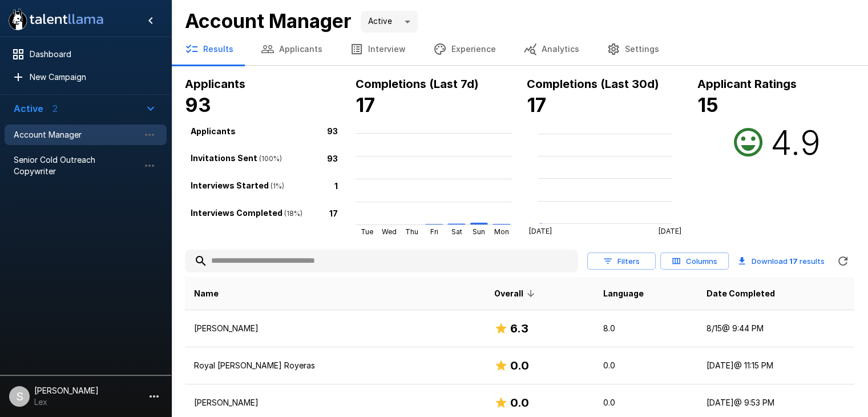
scroll to position [27, 0]
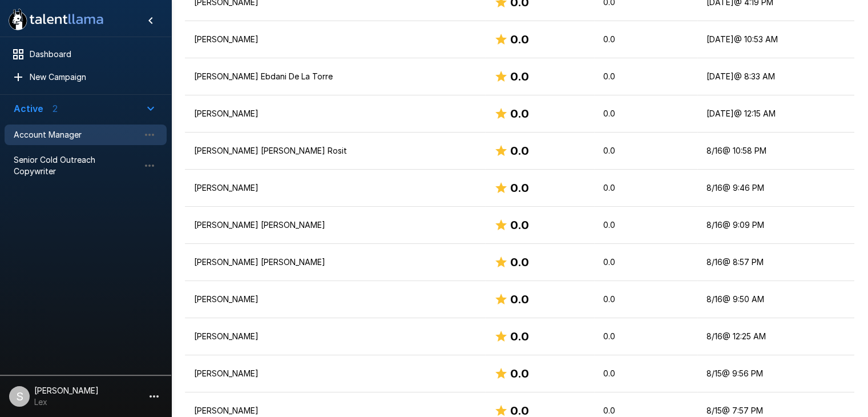
scroll to position [560, 0]
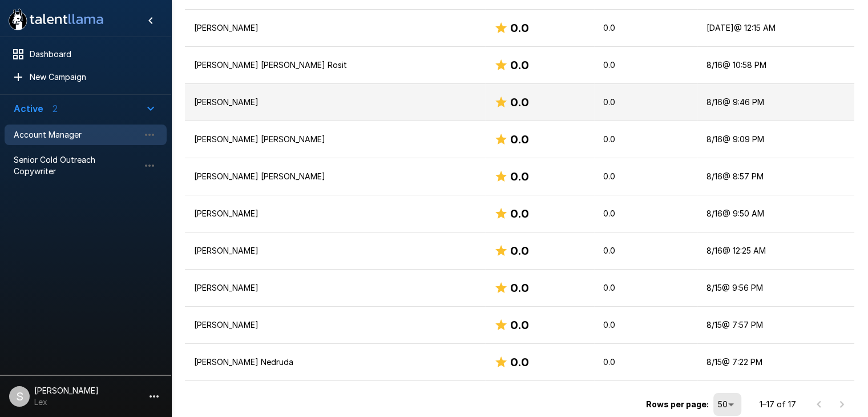
click at [205, 101] on p "[PERSON_NAME]" at bounding box center [335, 101] width 282 height 11
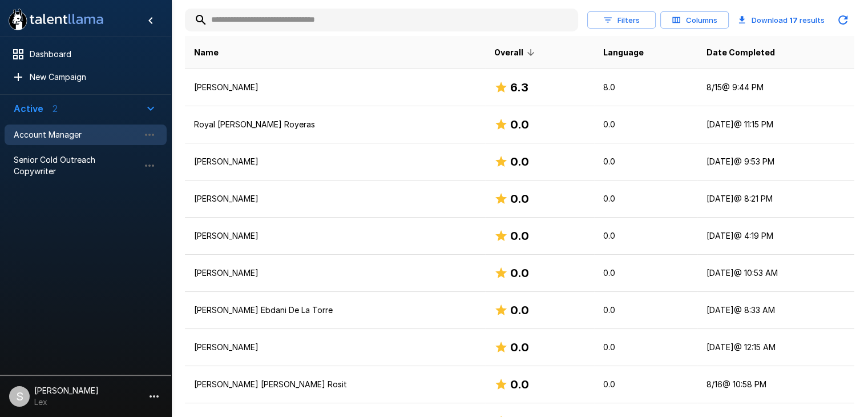
scroll to position [256, 0]
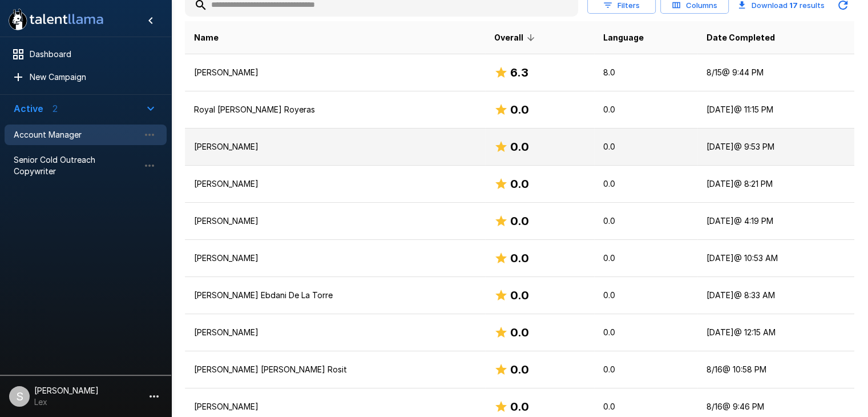
click at [253, 151] on p "[PERSON_NAME]" at bounding box center [335, 146] width 282 height 11
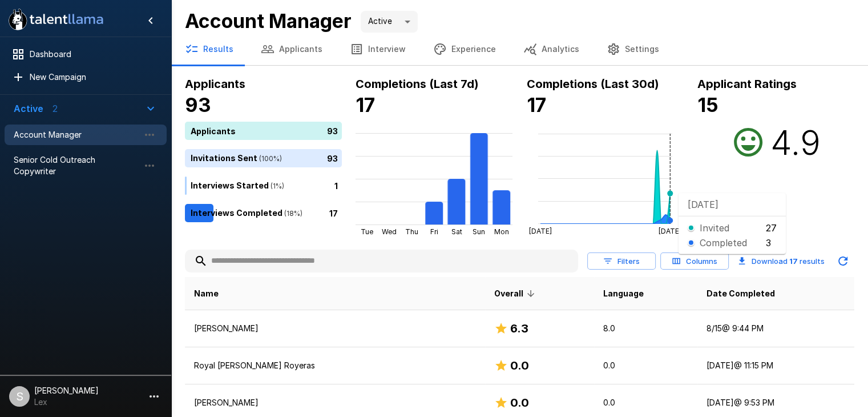
click at [669, 192] on icon "[DATE] [DATE]" at bounding box center [605, 179] width 157 height 114
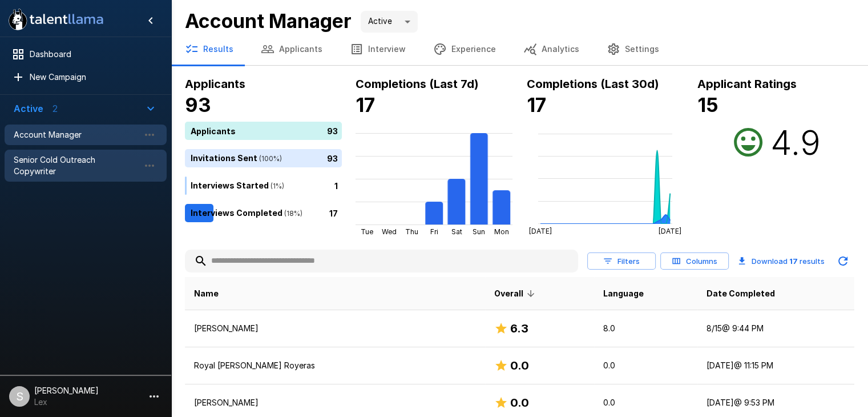
click at [91, 160] on span "Senior Cold Outreach Copywriter" at bounding box center [77, 165] width 126 height 23
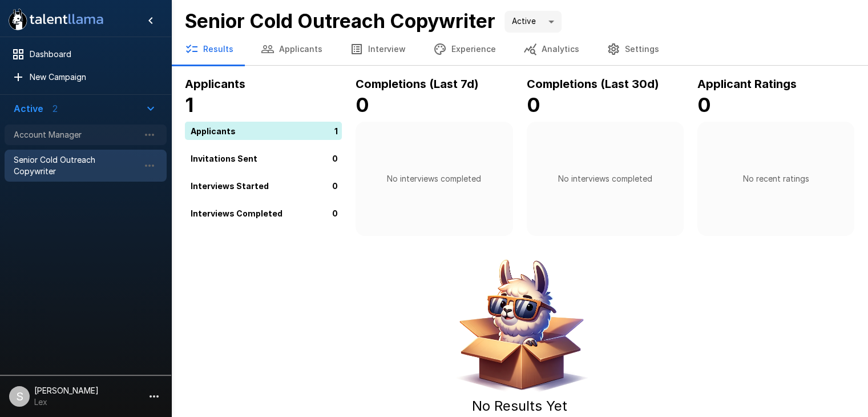
click at [54, 136] on span "Account Manager" at bounding box center [77, 134] width 126 height 11
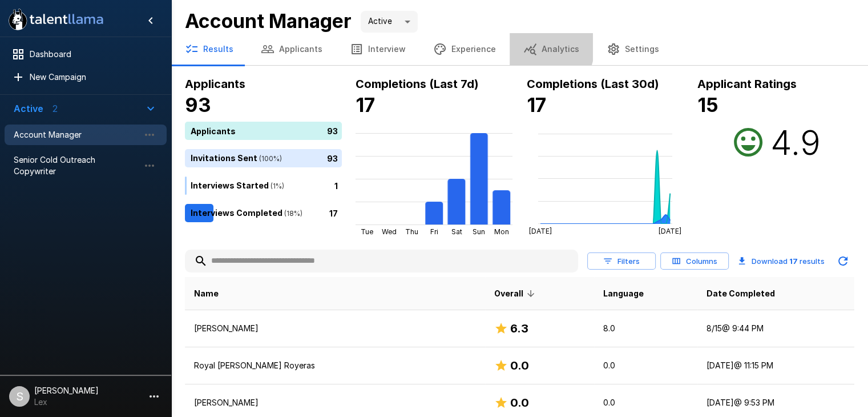
click at [525, 46] on icon "button" at bounding box center [530, 49] width 13 height 12
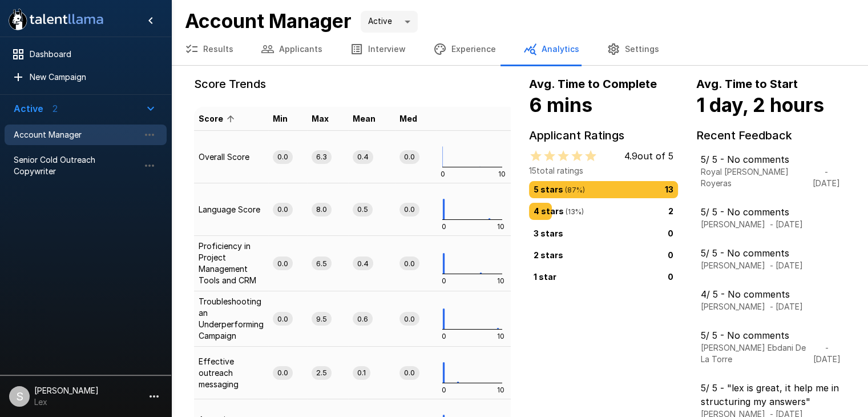
scroll to position [111, 0]
